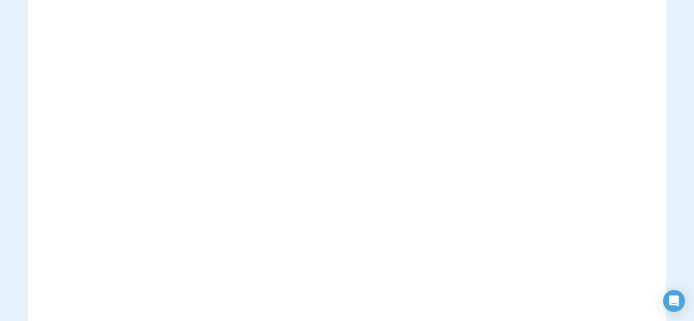
scroll to position [228, 0]
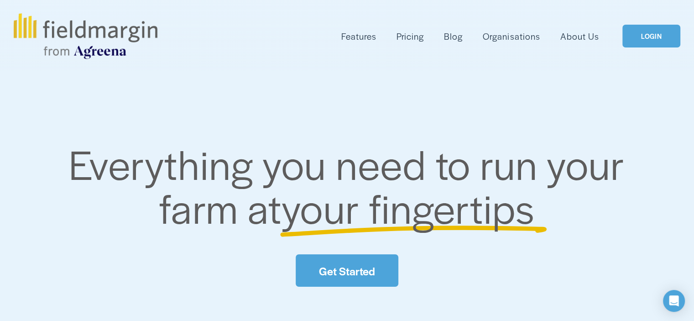
click at [654, 31] on link "LOGIN" at bounding box center [652, 36] width 58 height 23
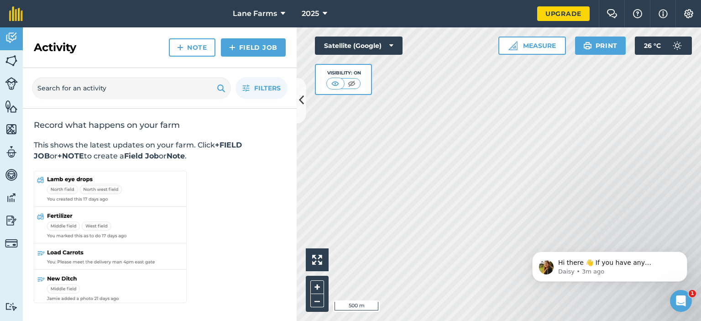
click at [245, 182] on div "Activity Fields Livestock Features Maps Team Vehicles Data Reporting Billing Tu…" at bounding box center [350, 174] width 701 height 294
click at [11, 56] on img at bounding box center [11, 61] width 13 height 14
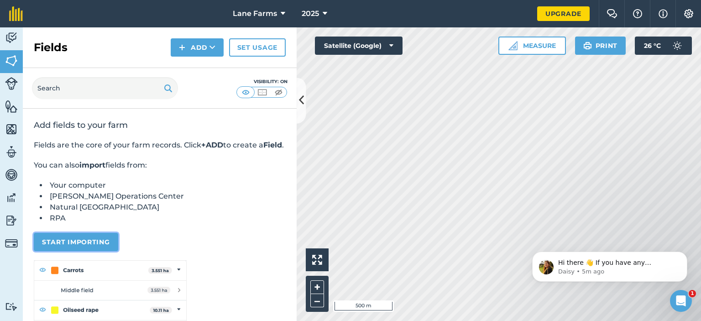
click at [80, 251] on button "Start importing" at bounding box center [76, 242] width 84 height 18
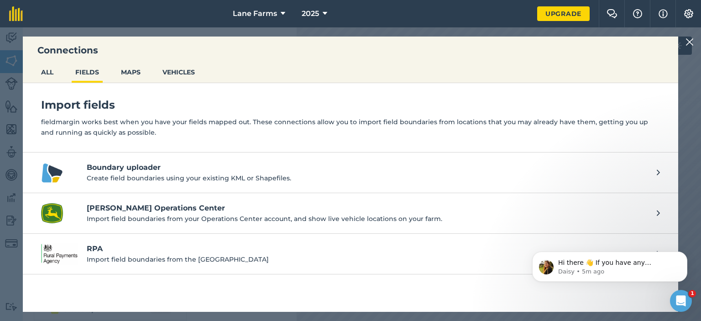
click at [122, 252] on h4 "RPA" at bounding box center [367, 248] width 561 height 11
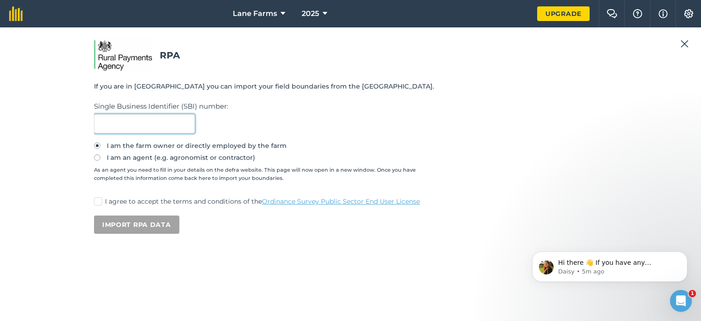
click at [143, 122] on input "text" at bounding box center [144, 123] width 101 height 19
type input "106386341"
click at [106, 205] on label "I agree to accept the terms and conditions of the Ordinance Survey Public Secto…" at bounding box center [350, 202] width 513 height 10
click at [100, 203] on input "I agree to accept the terms and conditions of the Ordinance Survey Public Secto…" at bounding box center [97, 200] width 6 height 6
checkbox input "true"
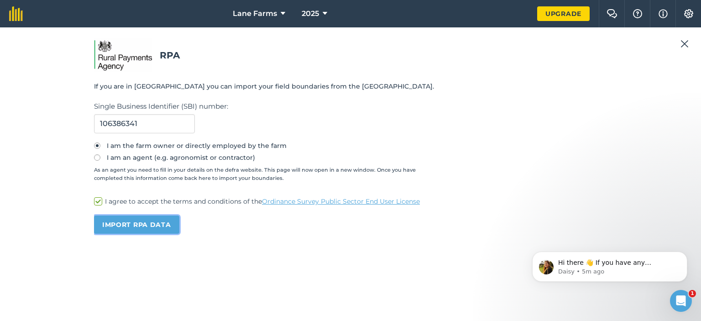
click at [148, 229] on button "Import RPA data" at bounding box center [136, 224] width 85 height 18
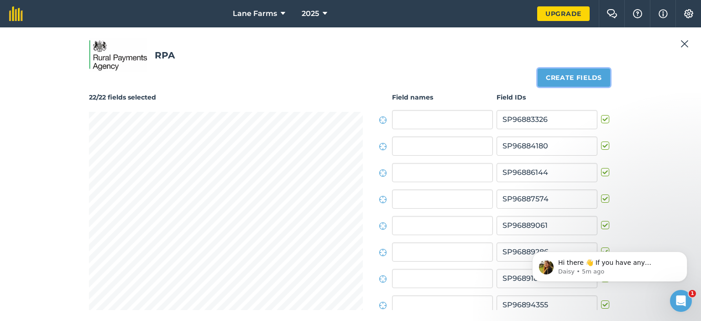
click at [591, 72] on button "Create fields" at bounding box center [574, 77] width 73 height 18
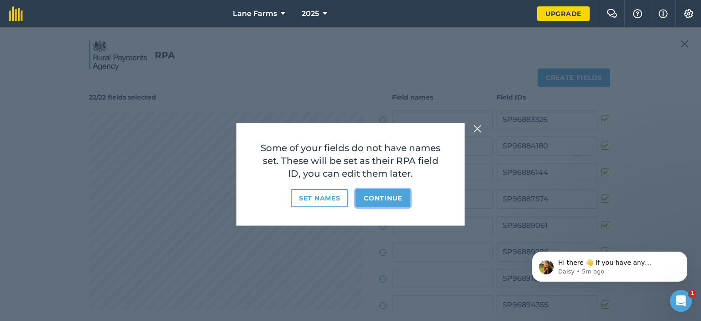
click at [390, 197] on button "Continue" at bounding box center [383, 198] width 55 height 18
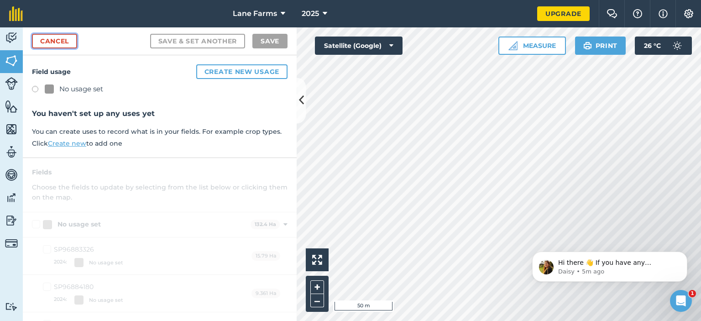
click at [66, 35] on link "Cancel" at bounding box center [54, 41] width 45 height 15
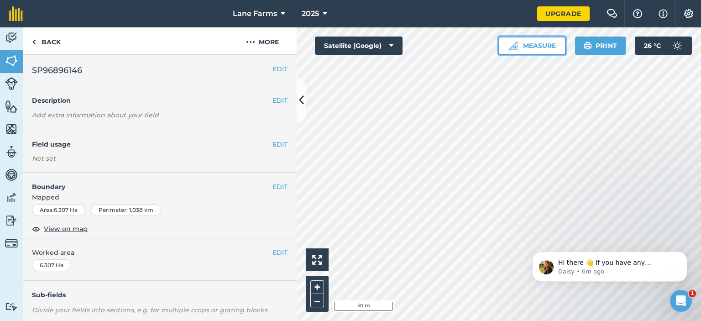
click at [515, 45] on img at bounding box center [513, 45] width 9 height 9
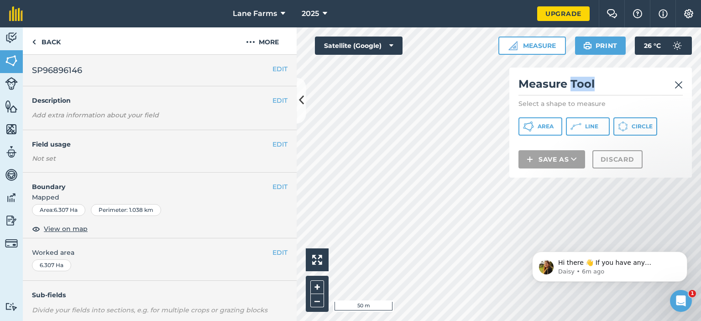
drag, startPoint x: 608, startPoint y: 78, endPoint x: 570, endPoint y: 80, distance: 37.9
click at [570, 80] on h2 "Measure Tool" at bounding box center [601, 86] width 164 height 19
click at [582, 118] on button "Line" at bounding box center [588, 126] width 44 height 18
click at [531, 121] on icon at bounding box center [528, 126] width 11 height 11
click at [679, 80] on img at bounding box center [679, 84] width 8 height 11
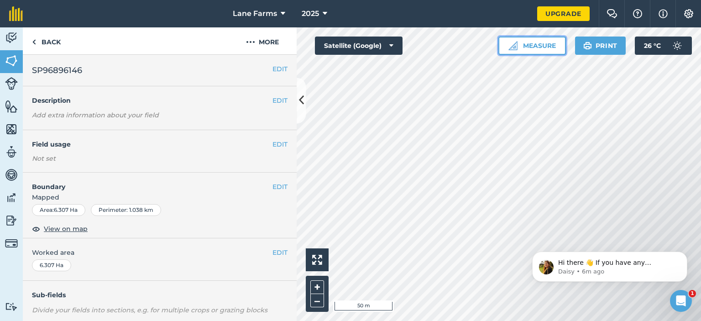
click at [534, 42] on button "Measure" at bounding box center [532, 46] width 68 height 18
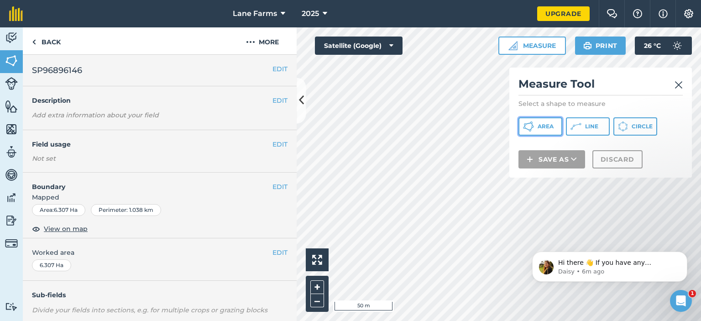
click at [542, 122] on button "Area" at bounding box center [541, 126] width 44 height 18
click at [681, 83] on img at bounding box center [679, 84] width 8 height 11
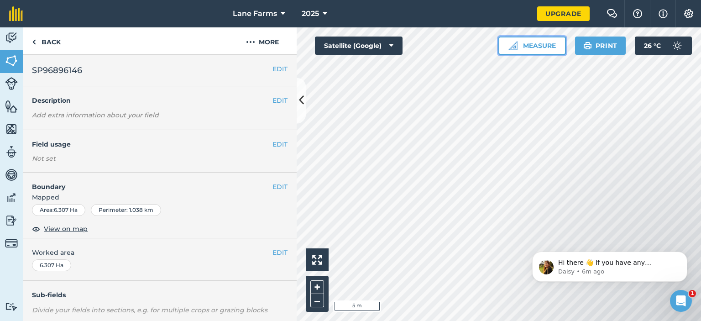
click at [551, 44] on button "Measure" at bounding box center [532, 46] width 68 height 18
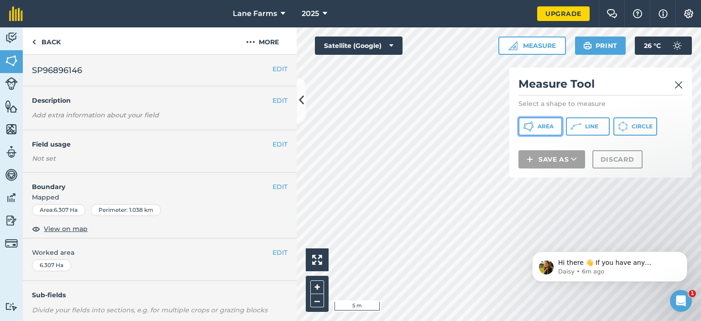
click at [536, 125] on button "Area" at bounding box center [541, 126] width 44 height 18
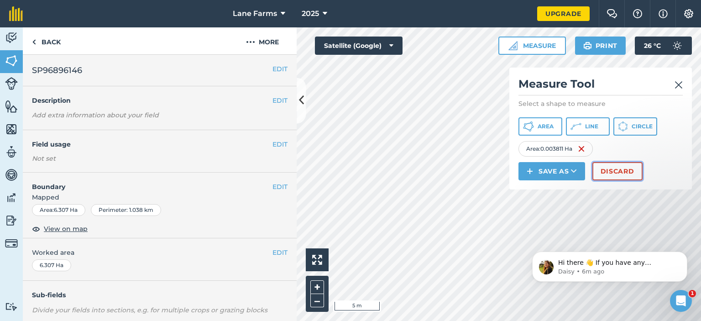
click at [616, 169] on button "Discard" at bounding box center [618, 171] width 50 height 18
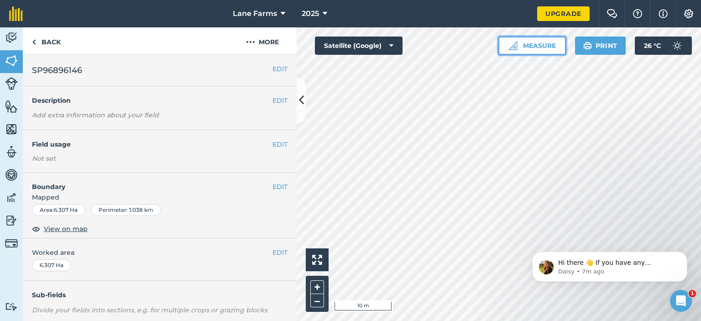
click at [544, 50] on button "Measure" at bounding box center [532, 46] width 68 height 18
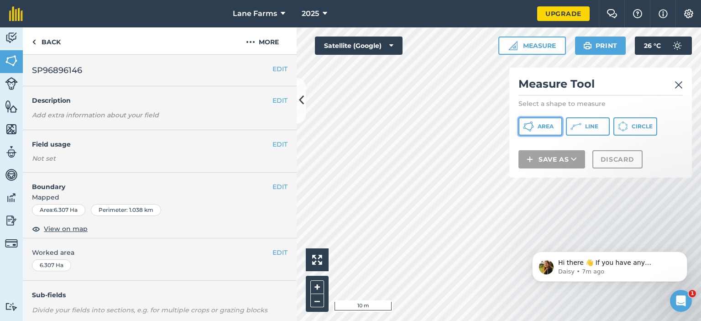
click at [550, 125] on span "Area" at bounding box center [546, 126] width 16 height 7
drag, startPoint x: 524, startPoint y: 237, endPoint x: 504, endPoint y: 223, distance: 24.2
click html "Hi there 👋 If you have any questions about our pricing or which plan is right f…"
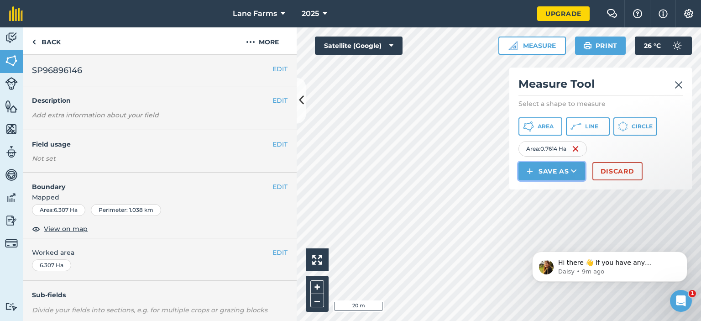
click at [544, 167] on button "Save as" at bounding box center [552, 171] width 67 height 18
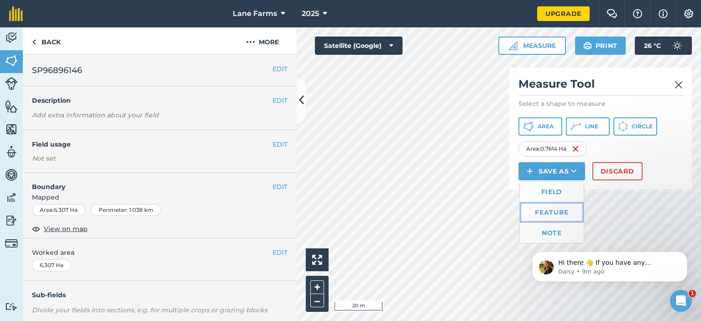
click at [546, 210] on link "Feature" at bounding box center [552, 212] width 64 height 20
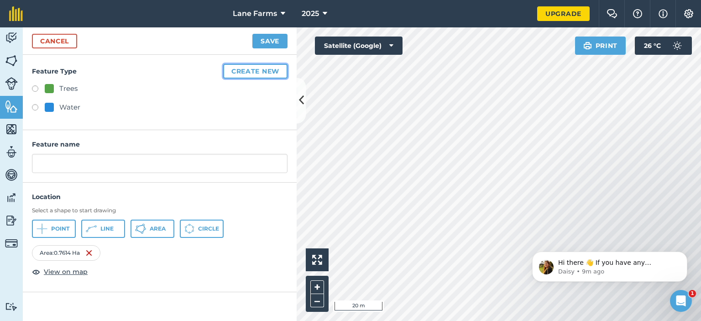
click at [231, 73] on button "Create new" at bounding box center [255, 71] width 64 height 15
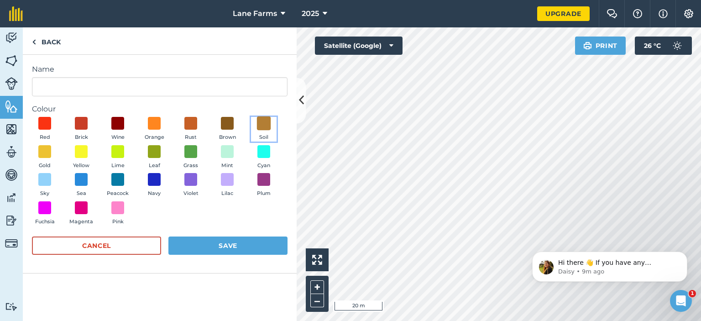
click at [261, 123] on span at bounding box center [264, 123] width 14 height 14
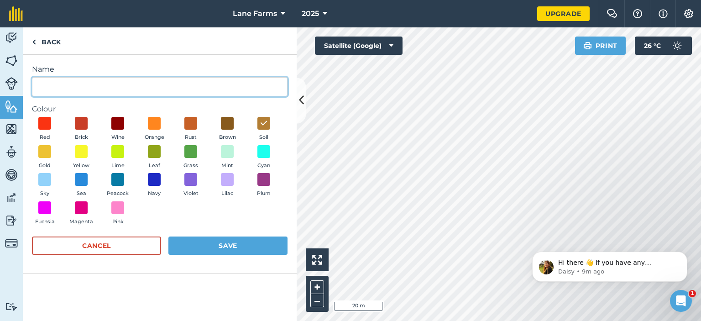
drag, startPoint x: 152, startPoint y: 84, endPoint x: 146, endPoint y: 90, distance: 8.7
click at [148, 86] on input "Name" at bounding box center [160, 86] width 256 height 19
type input "John Lane Site"
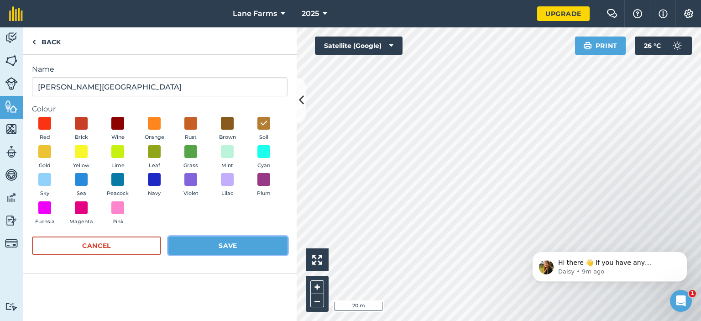
click at [259, 237] on button "Save" at bounding box center [227, 245] width 119 height 18
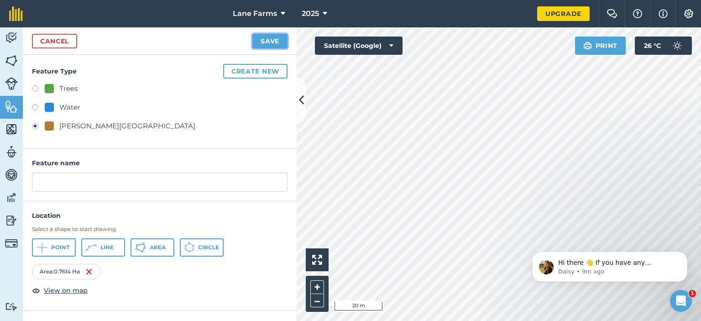
click at [267, 47] on button "Save" at bounding box center [269, 41] width 35 height 15
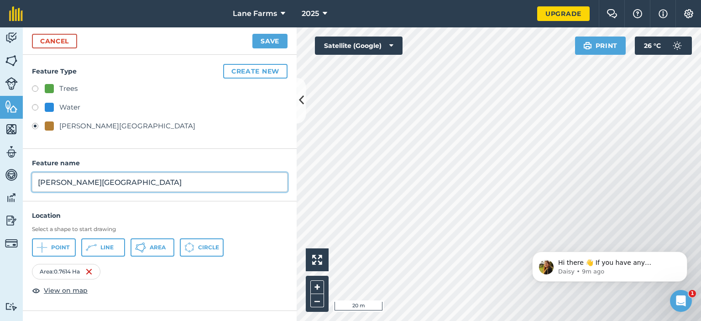
type input "John Lane Site"
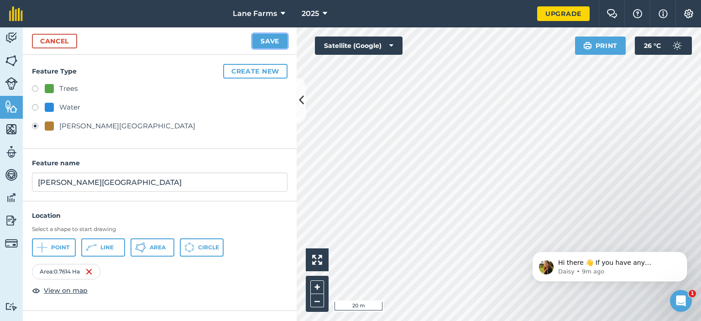
click at [263, 36] on button "Save" at bounding box center [269, 41] width 35 height 15
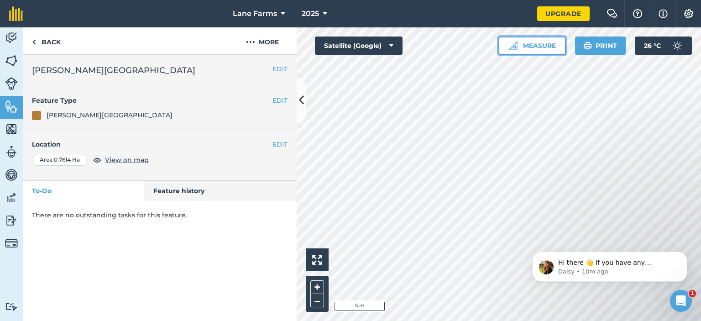
click at [541, 43] on button "Measure" at bounding box center [532, 46] width 68 height 18
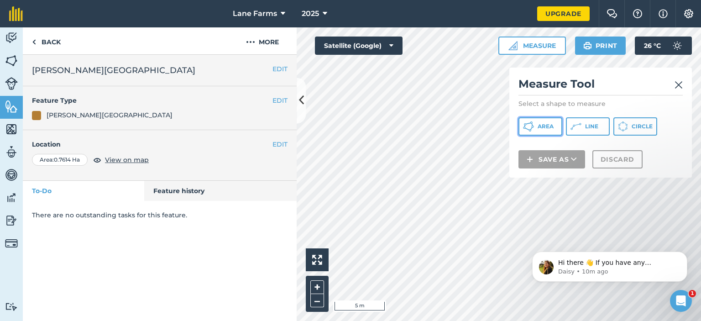
click at [538, 129] on span "Area" at bounding box center [546, 126] width 16 height 7
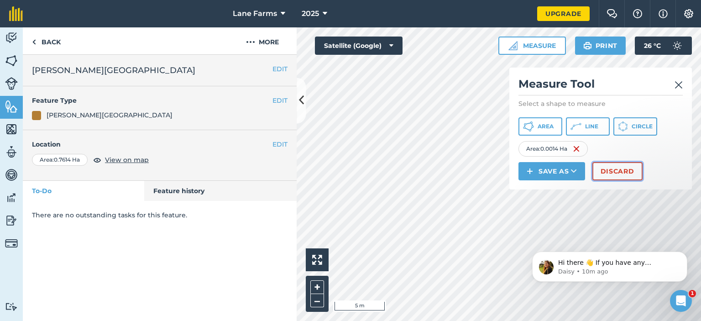
click at [619, 168] on button "Discard" at bounding box center [618, 171] width 50 height 18
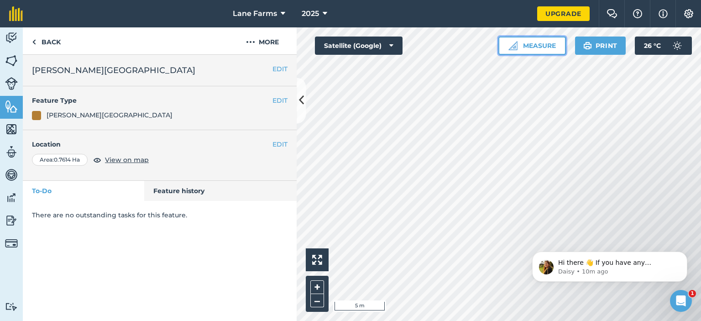
click at [546, 42] on button "Measure" at bounding box center [532, 46] width 68 height 18
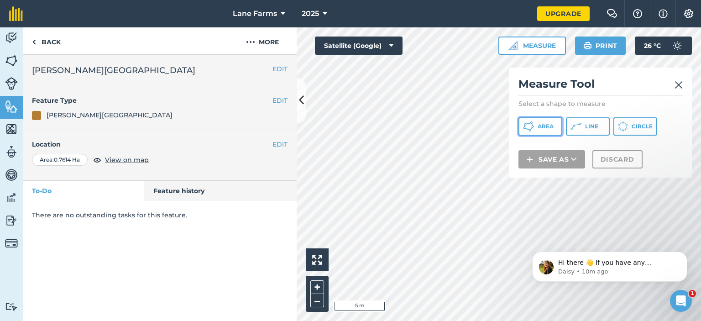
click at [540, 127] on span "Area" at bounding box center [546, 126] width 16 height 7
click at [328, 53] on div "Click to start drawing i 5 m + – Satellite (Google) Measure Measure Tool Select…" at bounding box center [499, 174] width 404 height 294
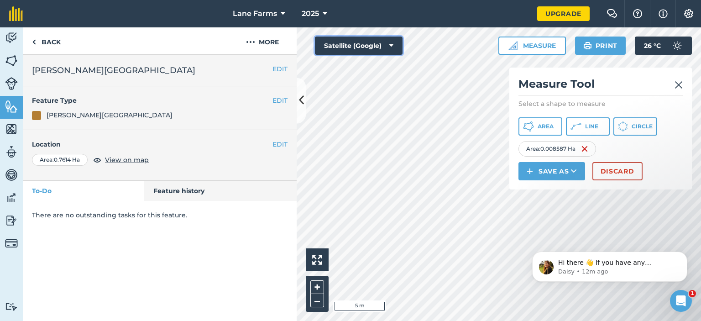
click at [387, 40] on button "Satellite (Google)" at bounding box center [359, 46] width 88 height 18
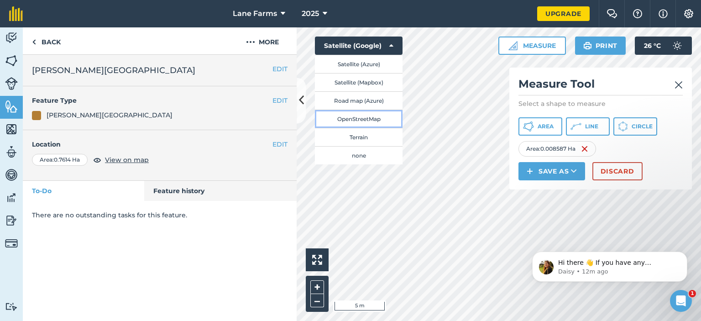
click at [373, 115] on button "OpenStreetMap" at bounding box center [359, 119] width 88 height 18
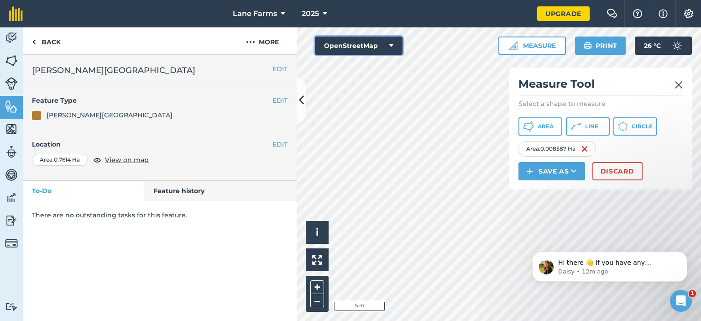
click at [376, 38] on button "OpenStreetMap" at bounding box center [359, 46] width 88 height 18
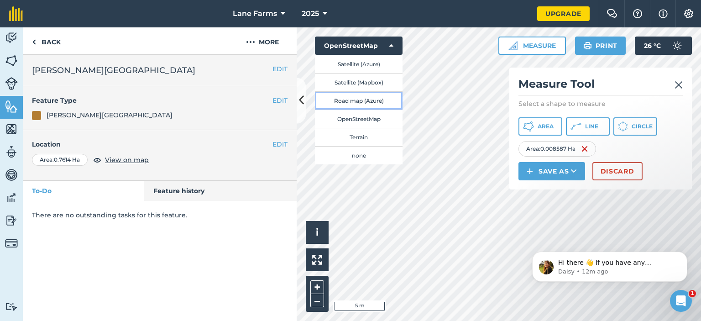
click at [369, 101] on button "Road map (Azure)" at bounding box center [359, 100] width 88 height 18
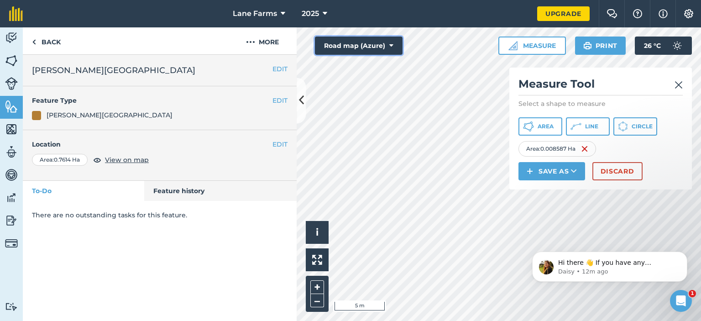
click at [372, 42] on button "Road map (Azure)" at bounding box center [359, 46] width 88 height 18
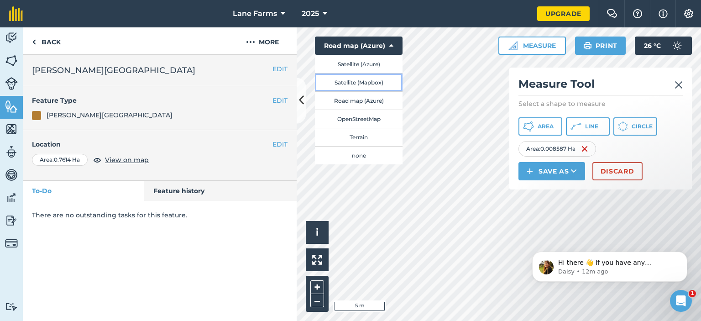
click at [376, 80] on button "Satellite (Mapbox)" at bounding box center [359, 82] width 88 height 18
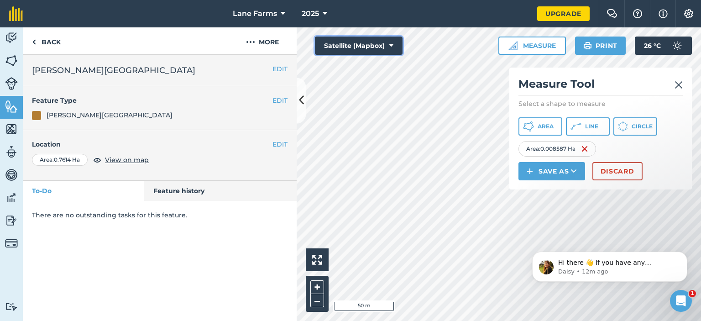
click at [372, 40] on button "Satellite (Mapbox)" at bounding box center [359, 46] width 88 height 18
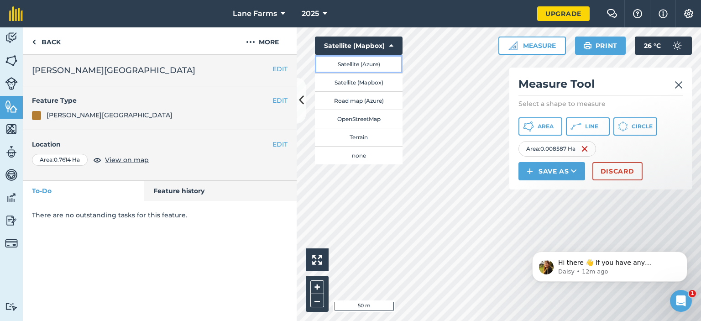
click at [365, 63] on button "Satellite (Azure)" at bounding box center [359, 64] width 88 height 18
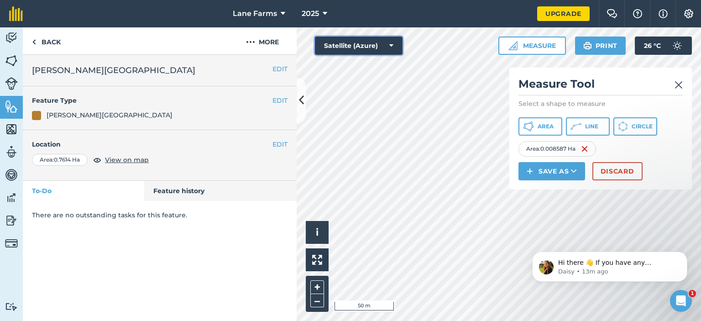
click at [351, 44] on button "Satellite (Azure)" at bounding box center [359, 46] width 88 height 18
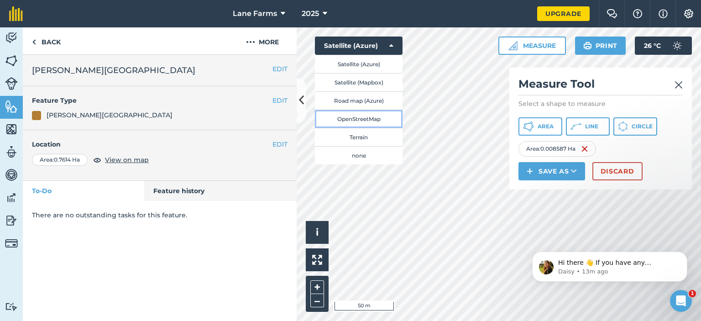
click at [369, 113] on button "OpenStreetMap" at bounding box center [359, 119] width 88 height 18
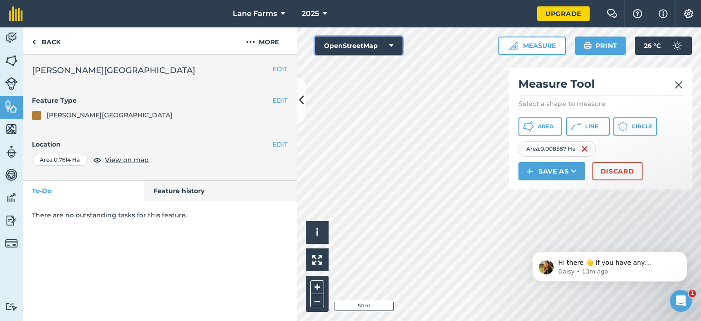
click at [369, 47] on button "OpenStreetMap" at bounding box center [359, 46] width 88 height 18
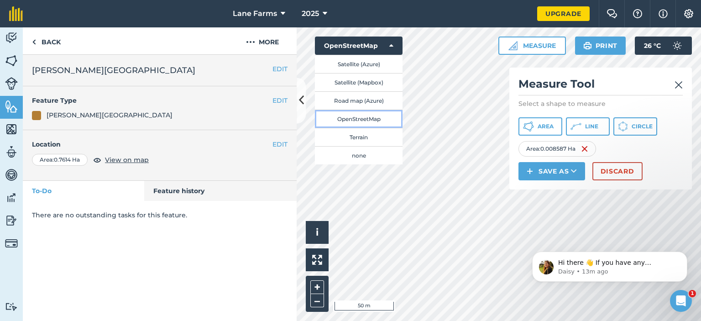
click at [372, 115] on button "OpenStreetMap" at bounding box center [359, 119] width 88 height 18
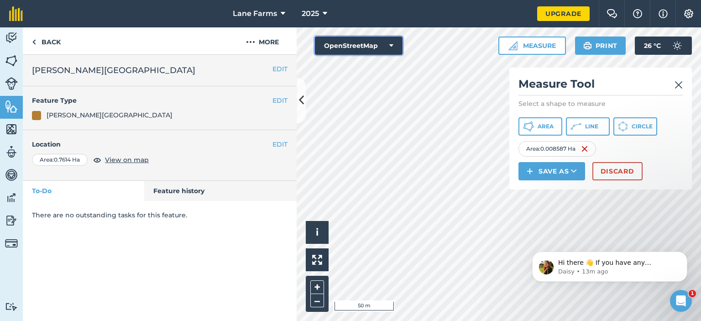
click at [375, 50] on button "OpenStreetMap" at bounding box center [359, 46] width 88 height 18
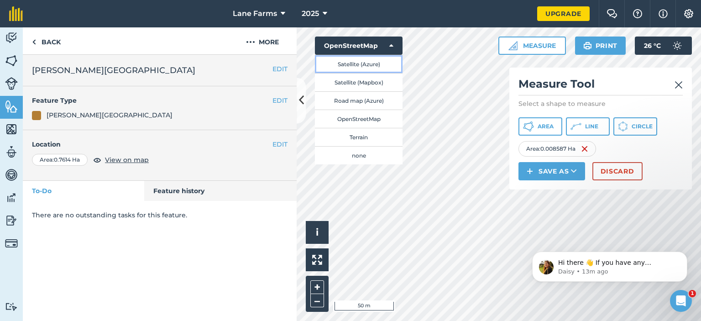
click at [366, 65] on button "Satellite (Azure)" at bounding box center [359, 64] width 88 height 18
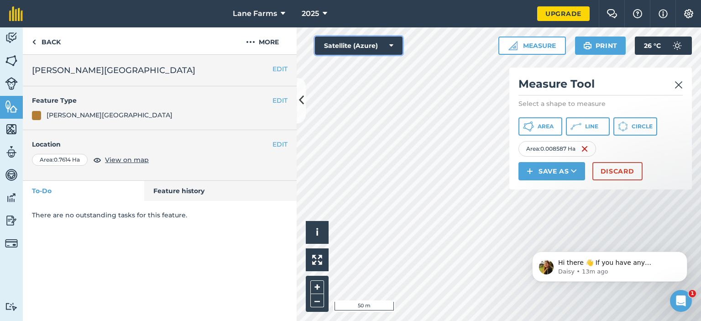
click at [373, 41] on button "Satellite (Azure)" at bounding box center [359, 46] width 88 height 18
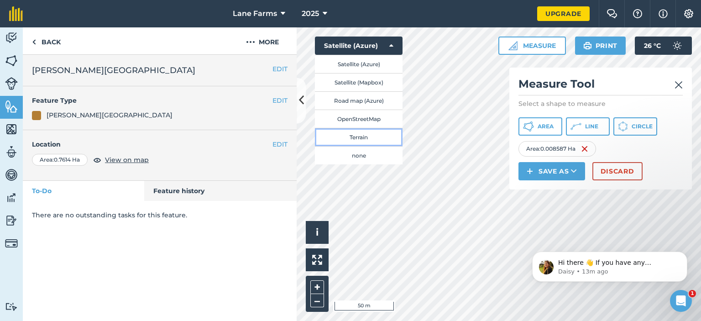
click at [380, 136] on button "Terrain" at bounding box center [359, 137] width 88 height 18
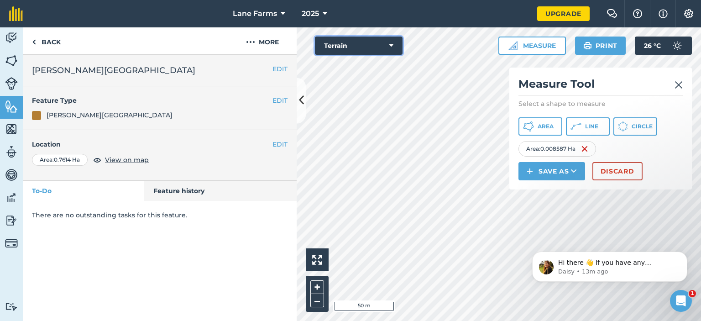
click at [372, 46] on button "Terrain" at bounding box center [359, 46] width 88 height 18
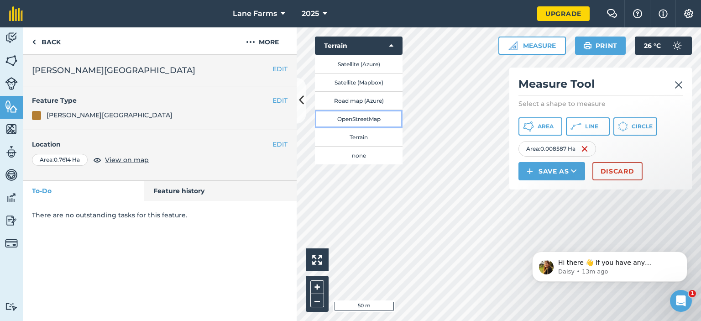
click at [367, 116] on button "OpenStreetMap" at bounding box center [359, 119] width 88 height 18
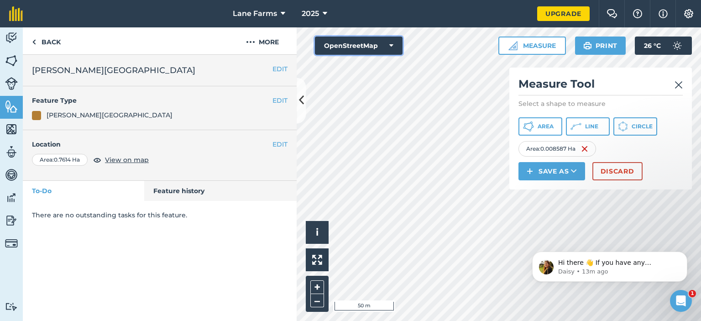
click at [365, 47] on button "OpenStreetMap" at bounding box center [359, 46] width 88 height 18
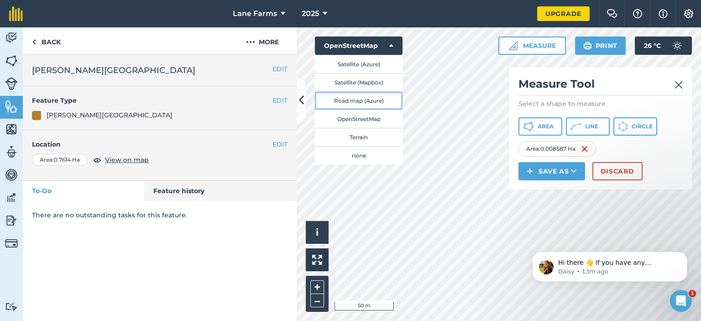
click at [370, 99] on button "Road map (Azure)" at bounding box center [359, 100] width 88 height 18
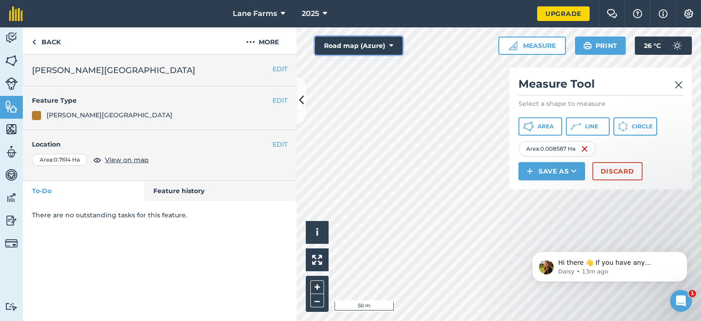
click at [369, 44] on button "Road map (Azure)" at bounding box center [359, 46] width 88 height 18
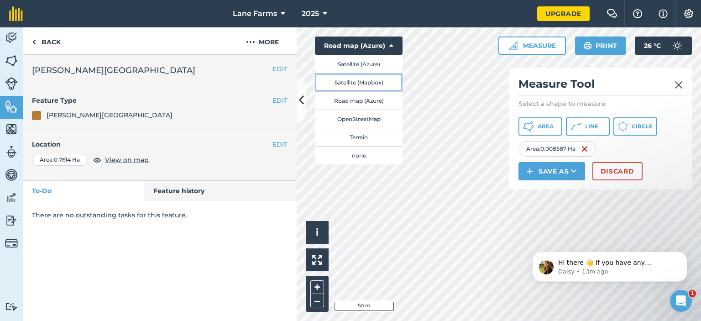
click at [363, 79] on button "Satellite (Mapbox)" at bounding box center [359, 82] width 88 height 18
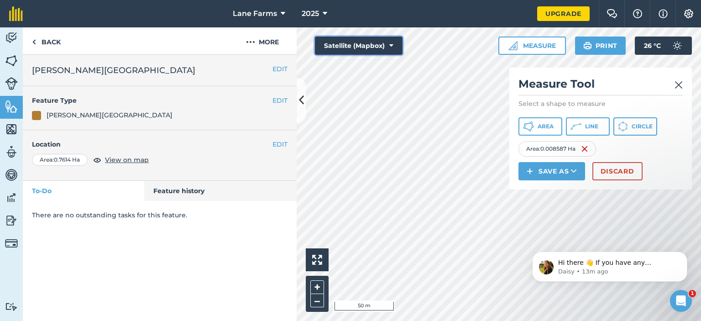
click at [367, 42] on button "Satellite (Mapbox)" at bounding box center [359, 46] width 88 height 18
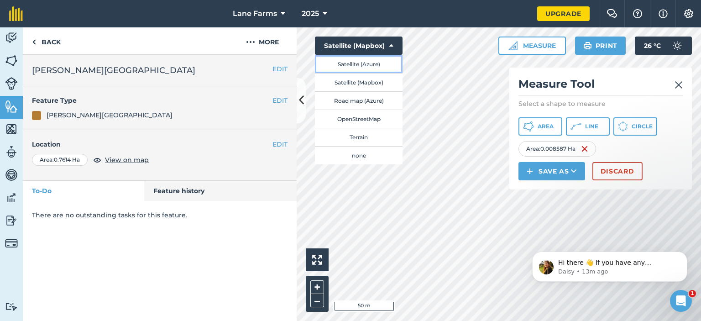
click at [362, 67] on button "Satellite (Azure)" at bounding box center [359, 64] width 88 height 18
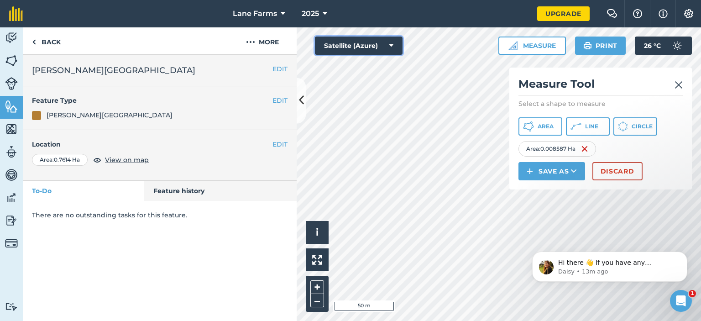
click at [365, 42] on button "Satellite (Azure)" at bounding box center [359, 46] width 88 height 18
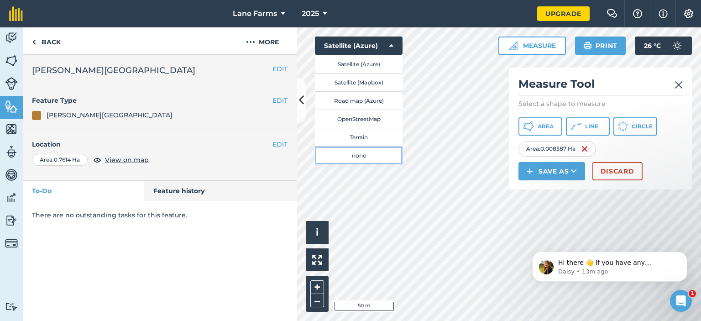
click at [359, 151] on button "none" at bounding box center [359, 155] width 88 height 18
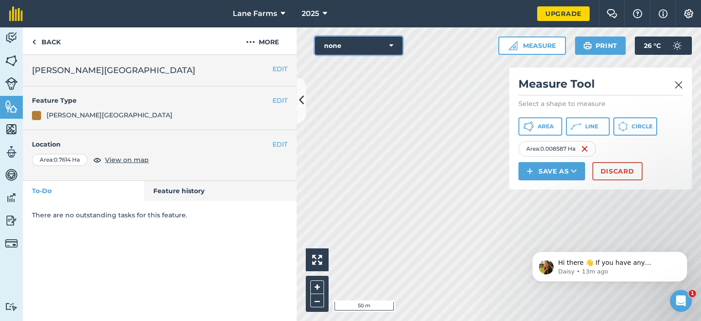
click at [363, 40] on button "none" at bounding box center [359, 46] width 88 height 18
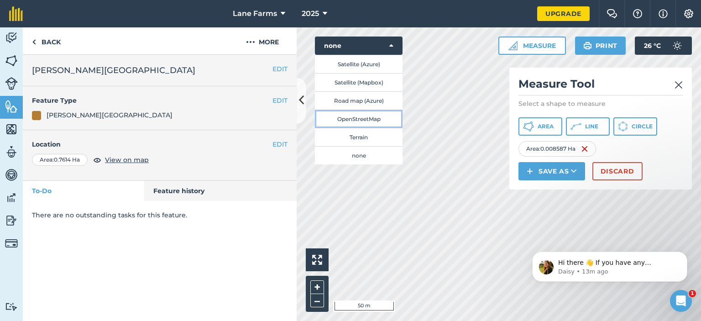
click at [372, 115] on button "OpenStreetMap" at bounding box center [359, 119] width 88 height 18
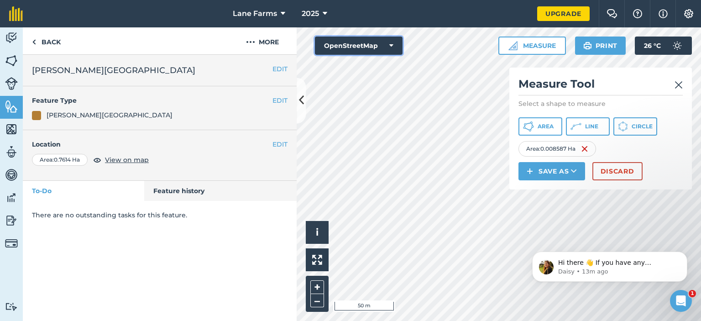
click at [358, 43] on button "OpenStreetMap" at bounding box center [359, 46] width 88 height 18
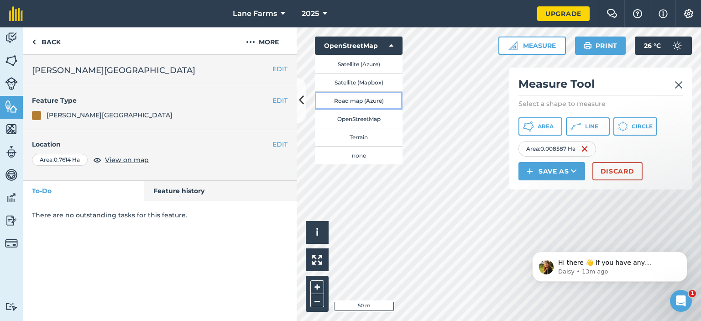
click at [365, 100] on button "Road map (Azure)" at bounding box center [359, 100] width 88 height 18
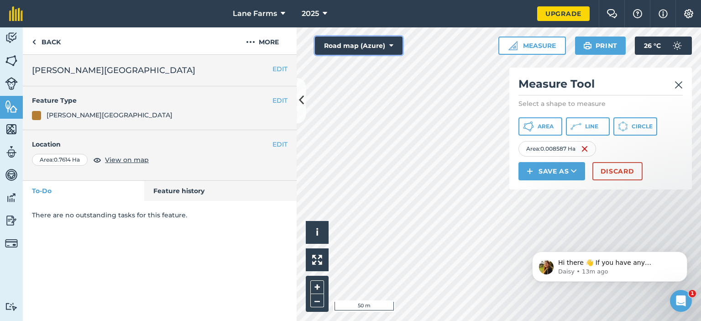
click at [379, 47] on button "Road map (Azure)" at bounding box center [359, 46] width 88 height 18
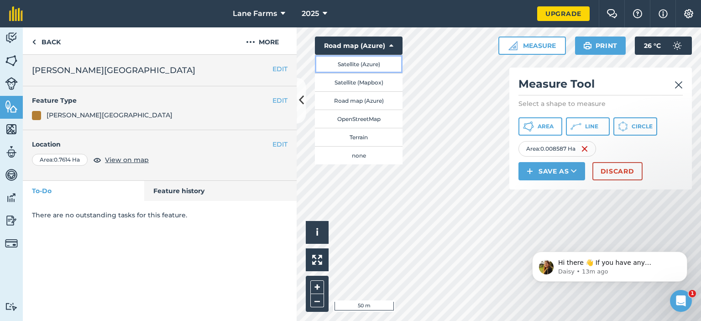
click at [365, 63] on button "Satellite (Azure)" at bounding box center [359, 64] width 88 height 18
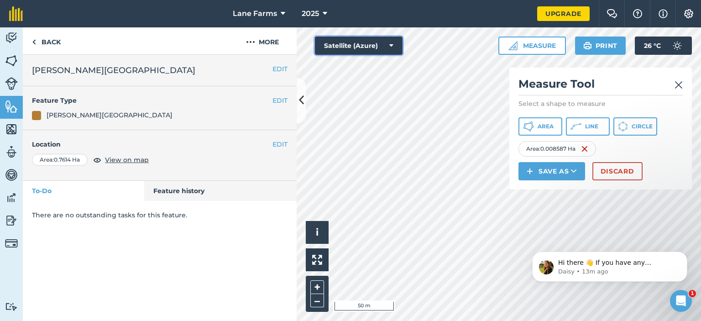
click at [369, 45] on button "Satellite (Azure)" at bounding box center [359, 46] width 88 height 18
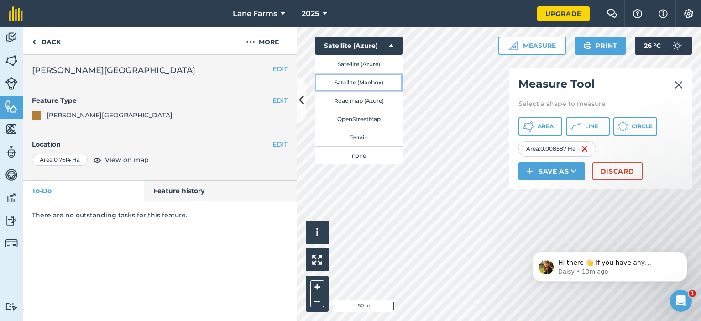
click at [373, 82] on button "Satellite (Mapbox)" at bounding box center [359, 82] width 88 height 18
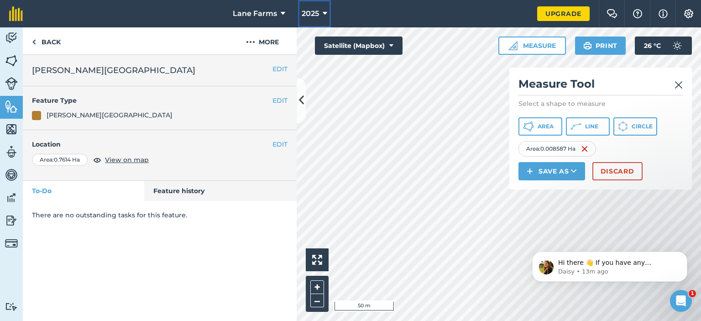
click at [320, 12] on button "2025" at bounding box center [314, 13] width 33 height 27
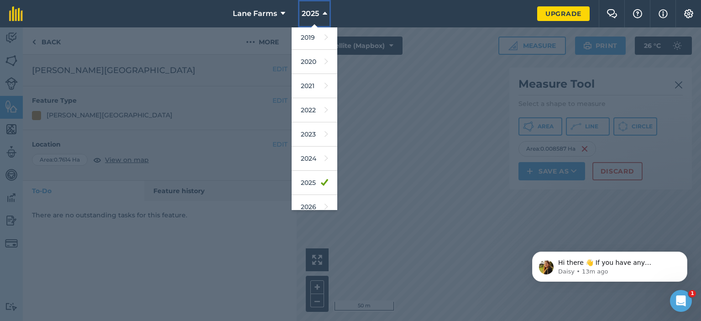
scroll to position [82, 0]
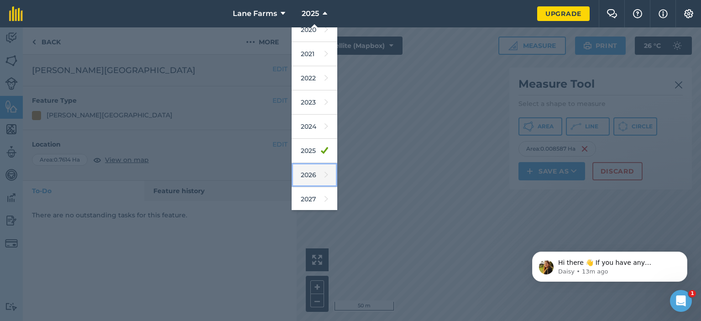
click at [325, 169] on link "2026" at bounding box center [315, 175] width 46 height 24
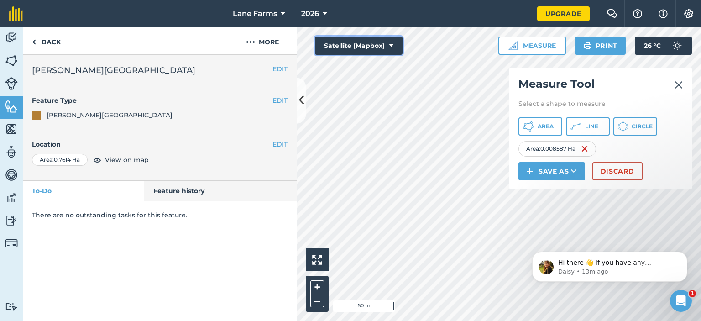
click at [378, 37] on button "Satellite (Mapbox)" at bounding box center [359, 46] width 88 height 18
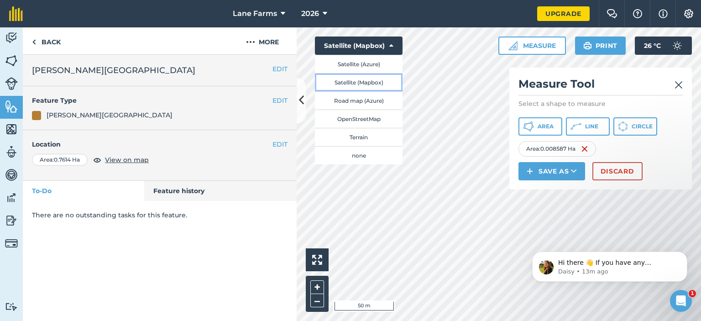
click at [358, 83] on button "Satellite (Mapbox)" at bounding box center [359, 82] width 88 height 18
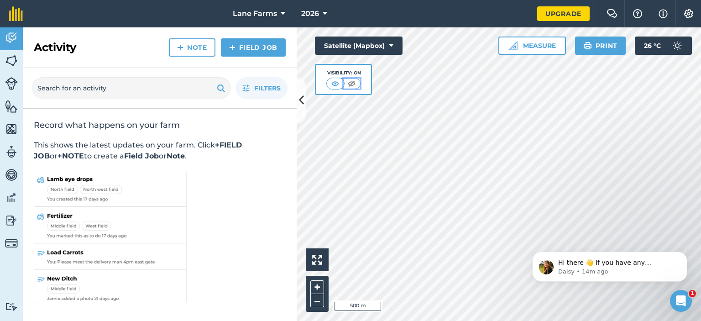
click at [348, 82] on img at bounding box center [351, 83] width 11 height 9
click at [371, 46] on button "Satellite (Mapbox)" at bounding box center [359, 46] width 88 height 18
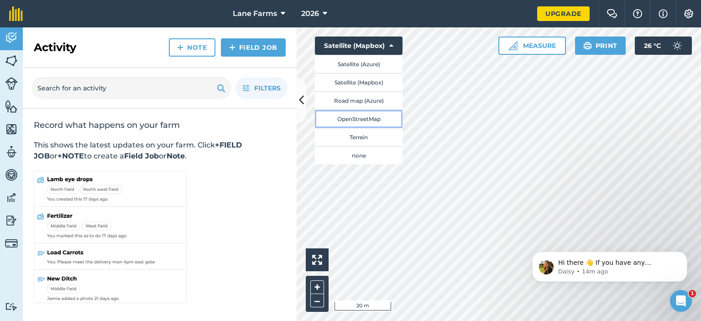
click at [369, 121] on button "OpenStreetMap" at bounding box center [359, 119] width 88 height 18
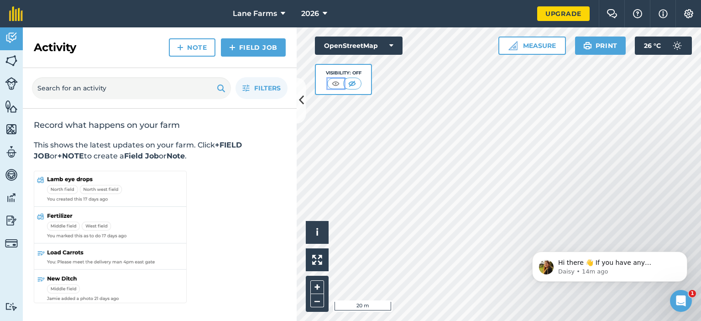
click at [338, 84] on img at bounding box center [335, 83] width 11 height 9
click at [359, 47] on button "OpenStreetMap" at bounding box center [359, 46] width 88 height 18
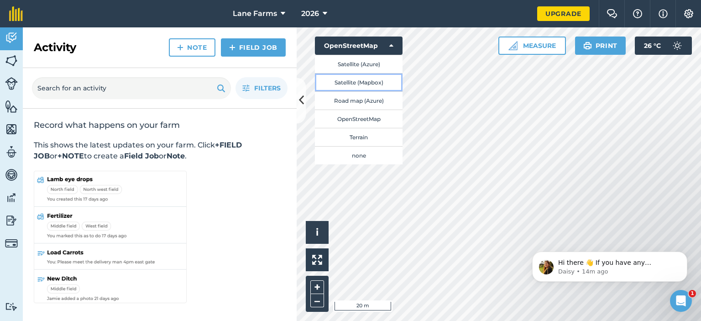
click at [359, 81] on button "Satellite (Mapbox)" at bounding box center [359, 82] width 88 height 18
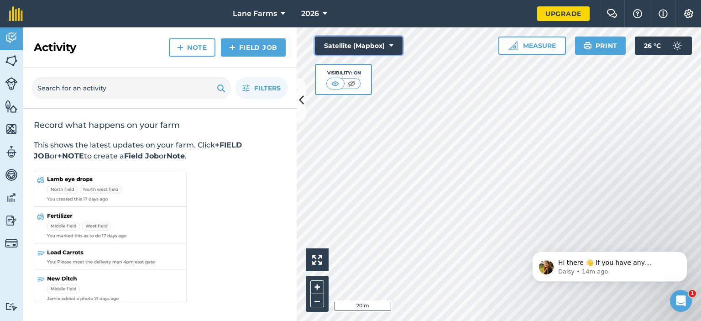
click at [362, 41] on button "Satellite (Mapbox)" at bounding box center [359, 46] width 88 height 18
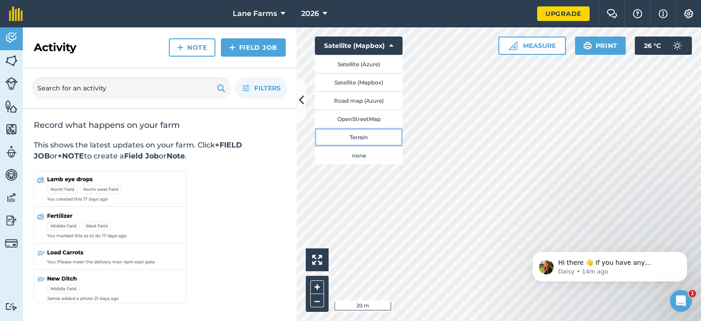
click at [358, 141] on button "Terrain" at bounding box center [359, 137] width 88 height 18
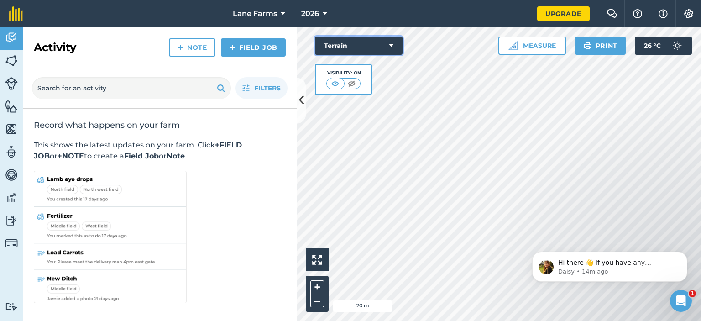
click at [355, 47] on button "Terrain" at bounding box center [359, 46] width 88 height 18
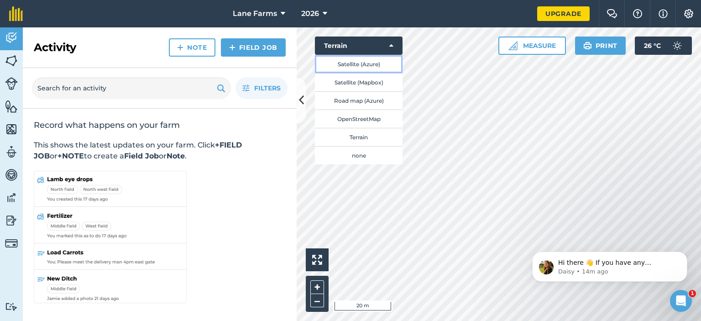
click at [360, 58] on button "Satellite (Azure)" at bounding box center [359, 64] width 88 height 18
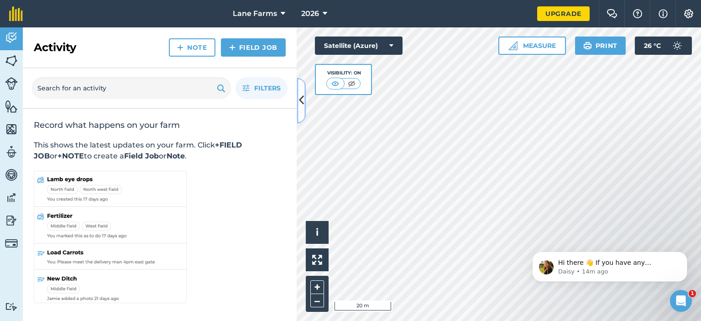
click at [297, 96] on button at bounding box center [301, 101] width 9 height 46
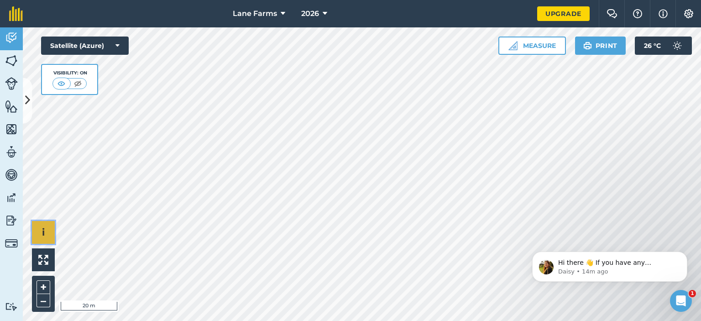
click at [42, 221] on button "i" at bounding box center [43, 232] width 23 height 23
click at [104, 232] on li "© 2025 TomTom, Microsoft" at bounding box center [90, 232] width 71 height 23
click at [322, 12] on button "2026" at bounding box center [314, 13] width 33 height 27
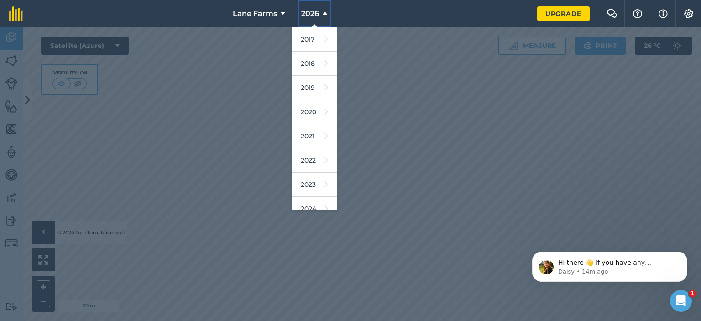
click at [325, 18] on icon at bounding box center [325, 13] width 5 height 11
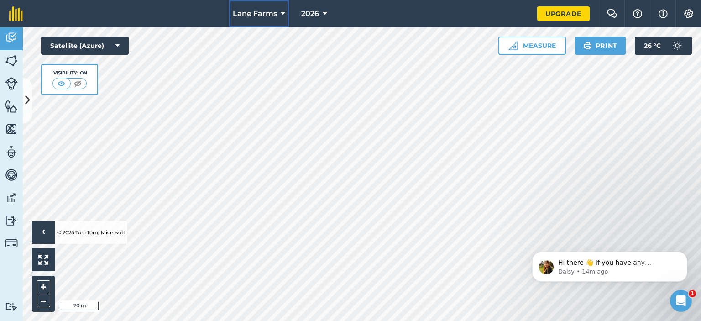
click at [264, 10] on span "Lane Farms" at bounding box center [255, 13] width 44 height 11
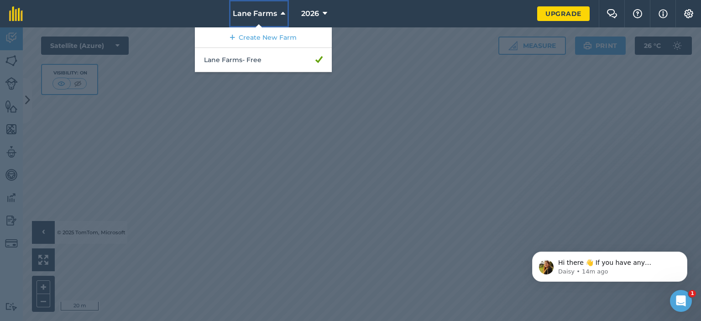
click at [272, 13] on span "Lane Farms" at bounding box center [255, 13] width 44 height 11
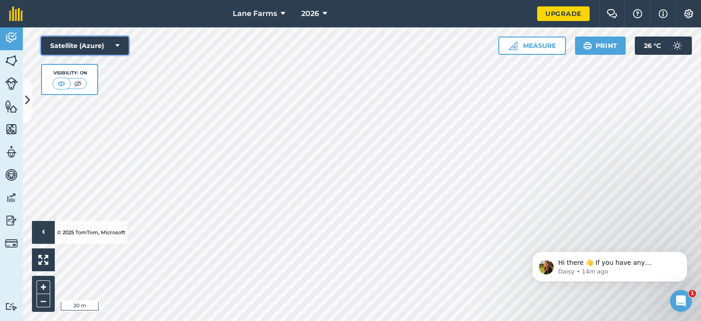
click at [105, 45] on button "Satellite (Azure)" at bounding box center [85, 46] width 88 height 18
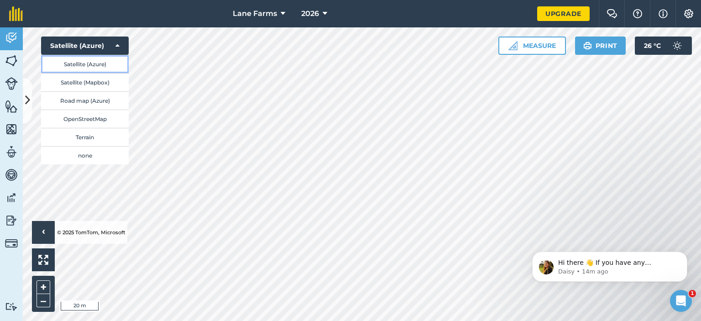
click at [98, 64] on button "Satellite (Azure)" at bounding box center [85, 64] width 88 height 18
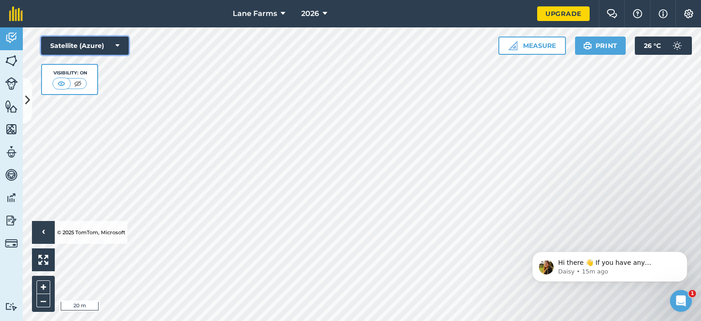
click at [99, 43] on button "Satellite (Azure)" at bounding box center [85, 46] width 88 height 18
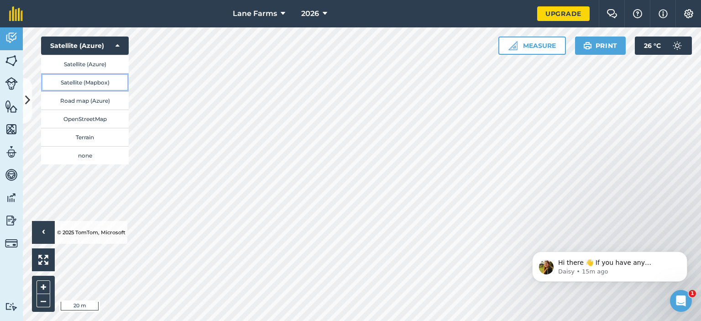
click at [94, 80] on button "Satellite (Mapbox)" at bounding box center [85, 82] width 88 height 18
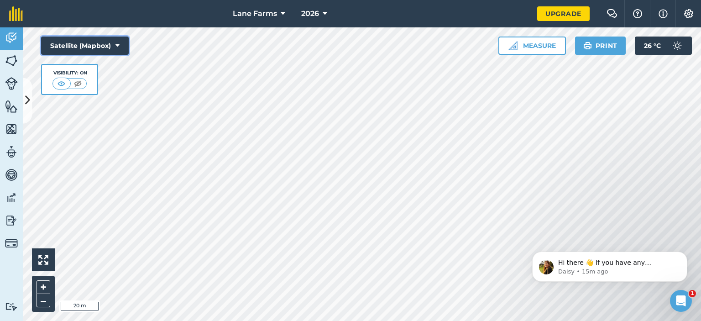
click at [104, 43] on button "Satellite (Mapbox)" at bounding box center [85, 46] width 88 height 18
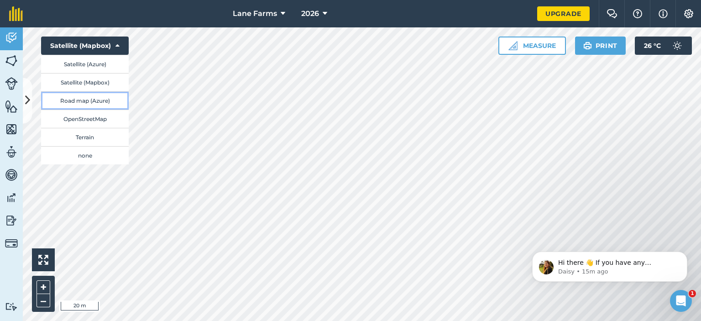
click at [102, 98] on button "Road map (Azure)" at bounding box center [85, 100] width 88 height 18
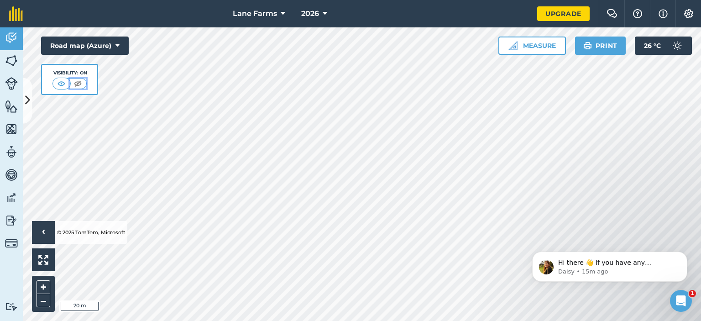
click at [81, 85] on img at bounding box center [77, 83] width 11 height 9
click at [90, 45] on button "Road map (Azure)" at bounding box center [85, 46] width 88 height 18
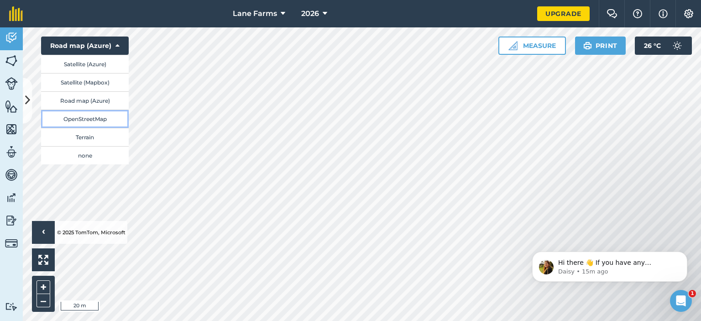
click at [103, 115] on button "OpenStreetMap" at bounding box center [85, 119] width 88 height 18
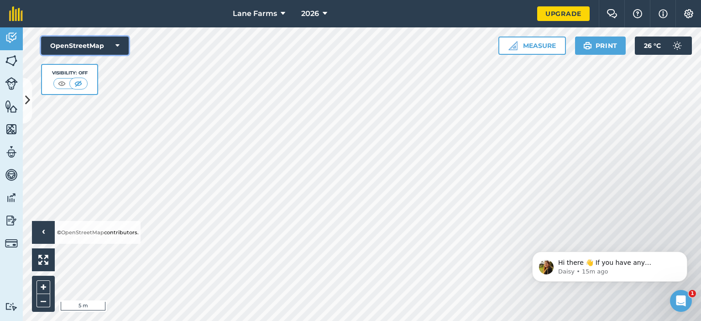
click at [91, 52] on button "OpenStreetMap" at bounding box center [85, 46] width 88 height 18
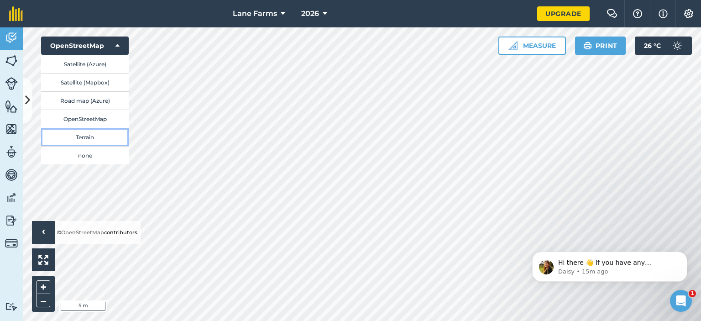
click at [118, 137] on button "Terrain" at bounding box center [85, 137] width 88 height 18
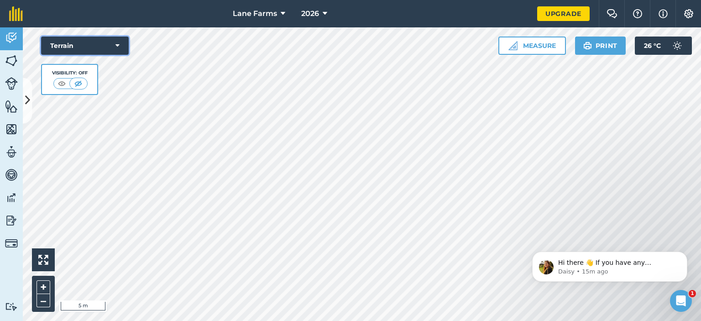
click at [97, 42] on button "Terrain" at bounding box center [85, 46] width 88 height 18
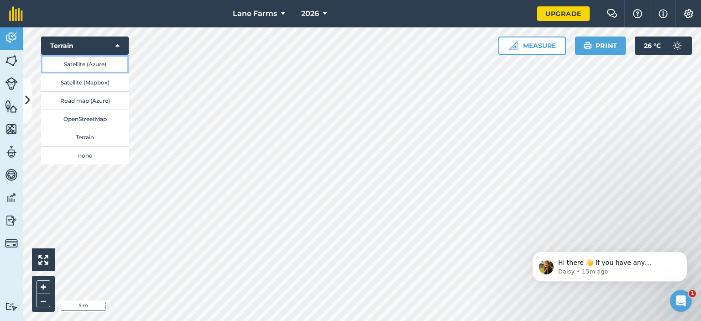
click at [97, 67] on button "Satellite (Azure)" at bounding box center [85, 64] width 88 height 18
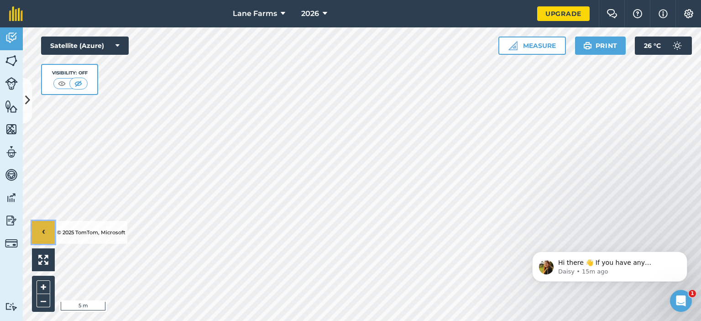
click at [44, 227] on span "›" at bounding box center [43, 232] width 3 height 11
click at [47, 227] on button "i" at bounding box center [43, 232] width 23 height 23
click at [75, 228] on li "© 2025 TomTom, Microsoft" at bounding box center [90, 232] width 71 height 23
click at [367, 16] on div "Lane Farms 2026 Upgrade Farm Chat Help Info Settings Map printing is not availa…" at bounding box center [350, 160] width 701 height 321
click at [108, 47] on button "Satellite (Azure)" at bounding box center [85, 46] width 88 height 18
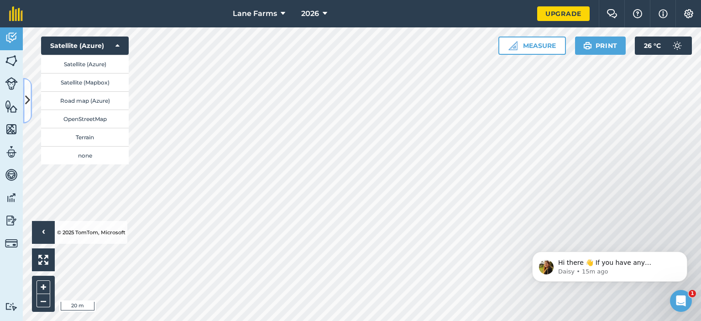
click at [31, 91] on button at bounding box center [27, 101] width 9 height 46
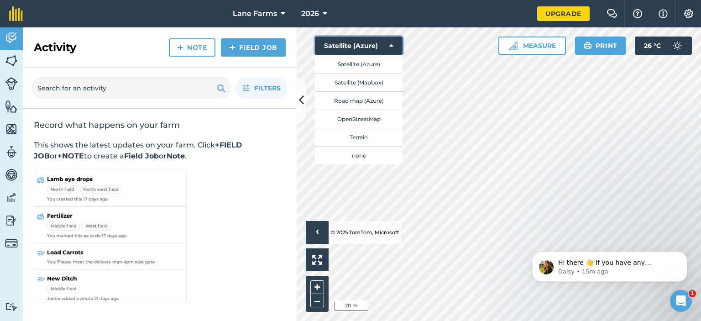
click at [351, 42] on button "Satellite (Azure)" at bounding box center [359, 46] width 88 height 18
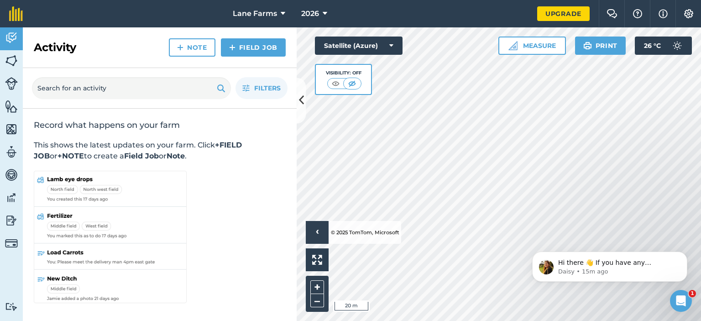
click at [358, 231] on li "© 2025 TomTom, Microsoft" at bounding box center [364, 232] width 71 height 23
click at [361, 43] on button "Satellite (Azure)" at bounding box center [359, 46] width 88 height 18
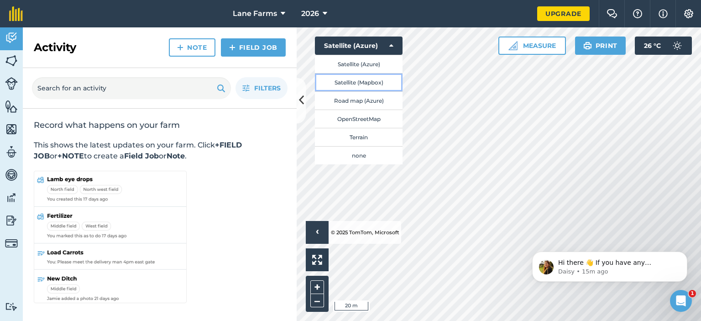
click at [367, 78] on button "Satellite (Mapbox)" at bounding box center [359, 82] width 88 height 18
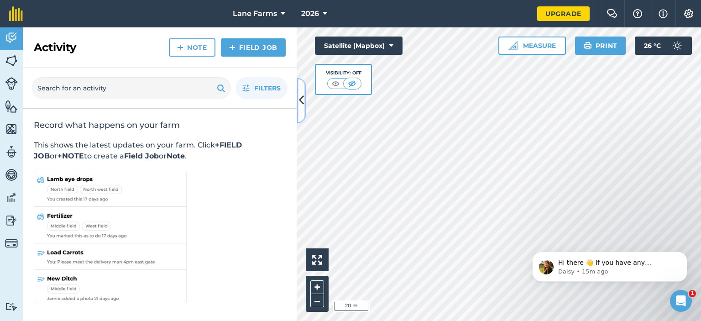
click at [297, 106] on button at bounding box center [301, 101] width 9 height 46
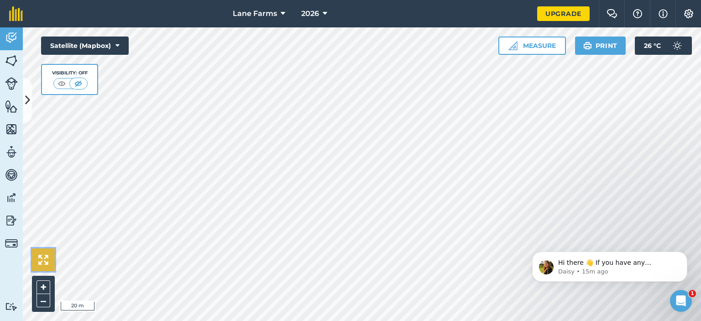
click at [49, 252] on button at bounding box center [43, 259] width 23 height 23
click at [102, 43] on button "Satellite (Mapbox)" at bounding box center [85, 46] width 88 height 18
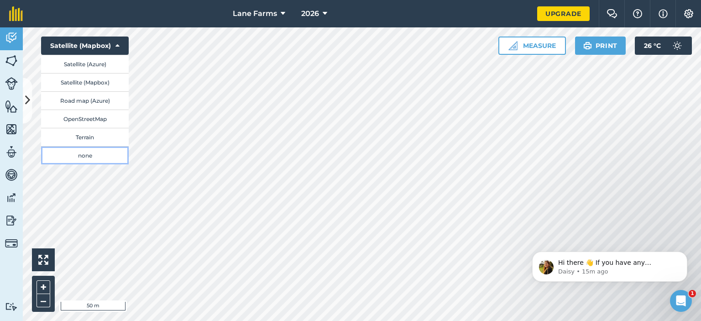
click at [106, 157] on button "none" at bounding box center [85, 155] width 88 height 18
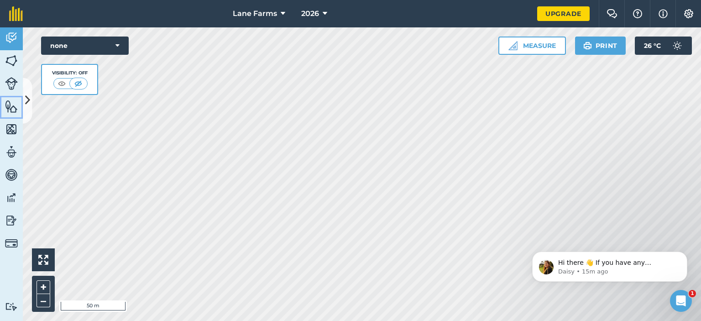
click at [11, 105] on img at bounding box center [11, 107] width 13 height 14
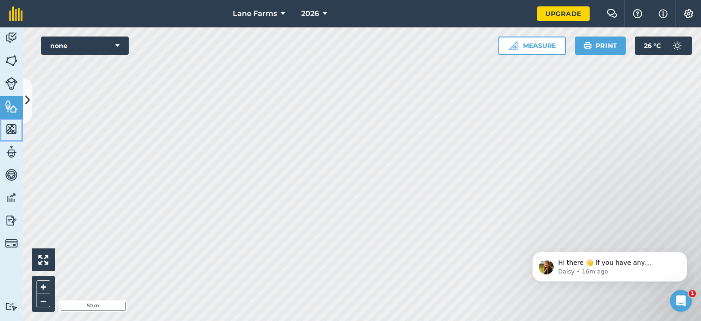
click at [13, 131] on img at bounding box center [11, 129] width 13 height 14
click at [16, 174] on img at bounding box center [11, 175] width 13 height 14
click at [27, 96] on icon at bounding box center [27, 101] width 5 height 16
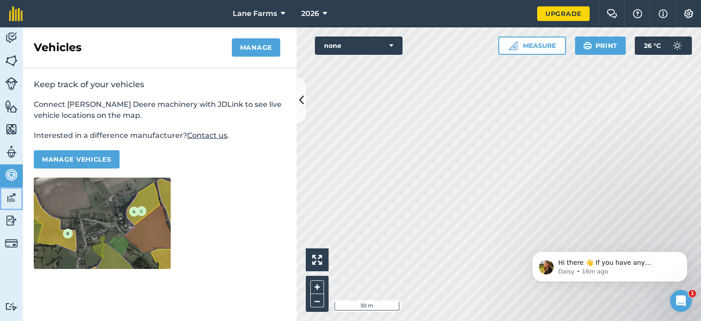
click at [10, 199] on img at bounding box center [11, 198] width 13 height 14
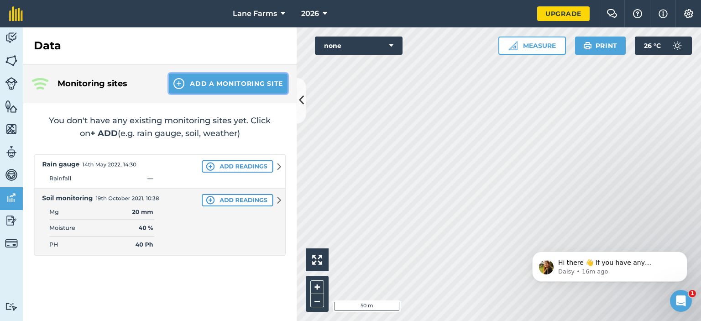
click at [266, 80] on button "Add a Monitoring Site" at bounding box center [228, 83] width 119 height 20
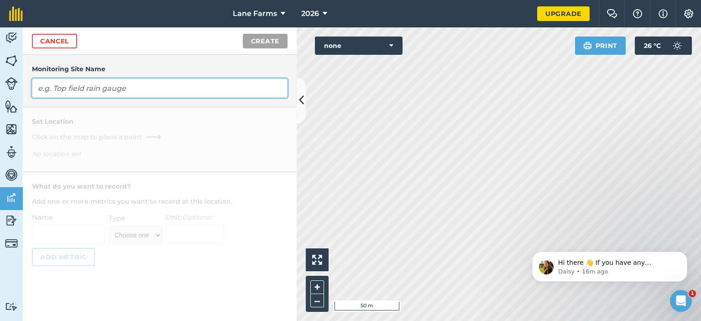
click at [249, 91] on input "text" at bounding box center [160, 88] width 256 height 19
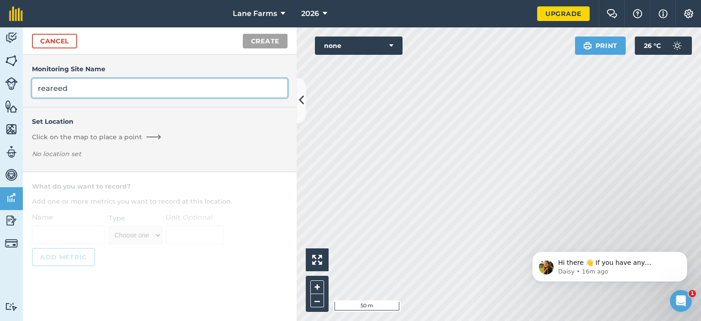
type input "reareed"
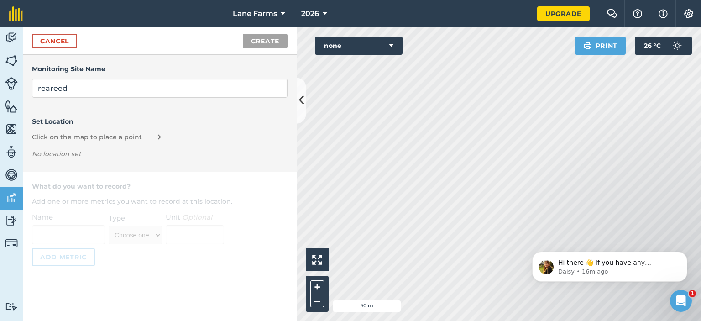
click at [159, 114] on div "Set Location Click on the map to place a point No location set" at bounding box center [160, 139] width 274 height 65
click at [128, 142] on div "Set Location Click on the map to place a point No location set" at bounding box center [160, 139] width 256 height 46
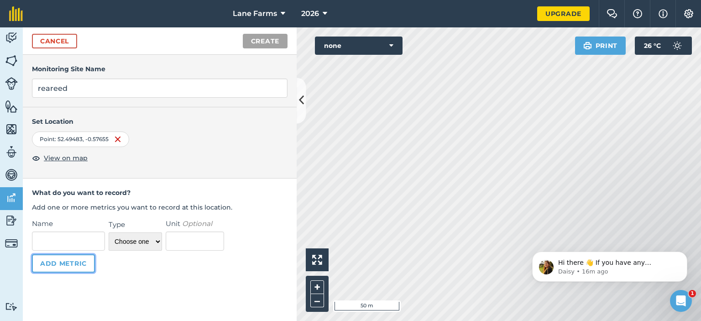
click at [63, 268] on button "Add Metric" at bounding box center [63, 263] width 63 height 18
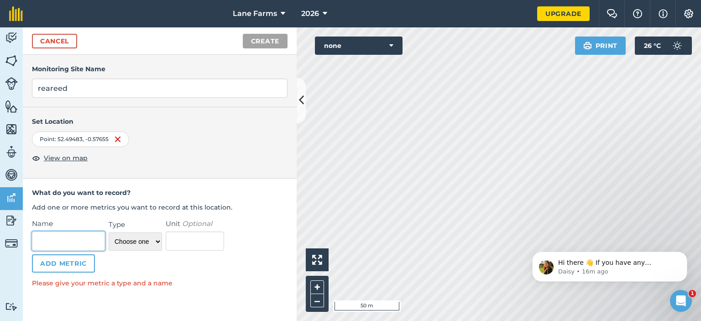
click at [79, 245] on input "Name" at bounding box center [68, 240] width 73 height 19
click at [148, 237] on select "Choose one Temperature Percentage Number Text" at bounding box center [135, 241] width 53 height 18
select select "number"
click at [109, 232] on select "Choose one Temperature Percentage Number Text" at bounding box center [135, 241] width 53 height 18
click at [90, 238] on input "Name" at bounding box center [68, 240] width 73 height 19
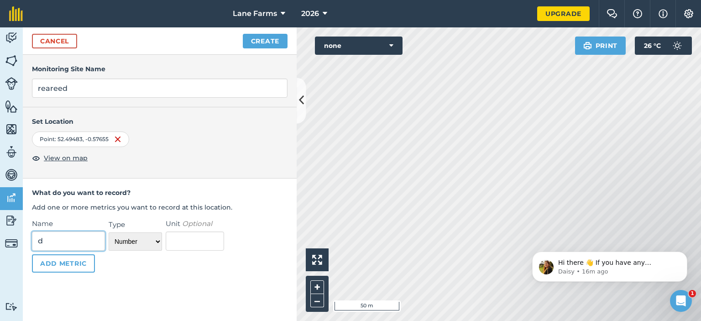
type input "d"
drag, startPoint x: 230, startPoint y: 235, endPoint x: 215, endPoint y: 237, distance: 14.8
click at [230, 236] on div "Name d Type Choose one Temperature Percentage Number Text Unit Optional Add Met…" at bounding box center [160, 245] width 256 height 54
click at [176, 241] on input "Unit Optional" at bounding box center [195, 240] width 58 height 19
type input "d"
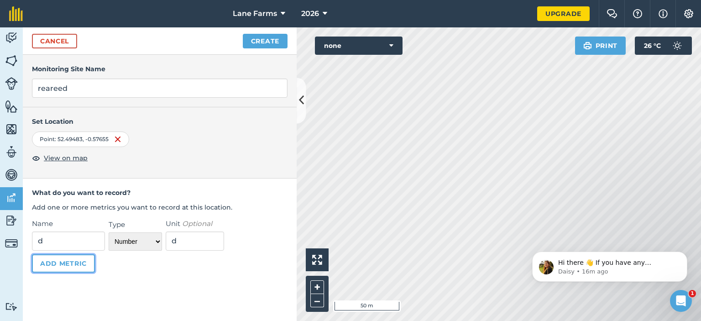
click at [84, 266] on button "Add Metric" at bounding box center [63, 263] width 63 height 18
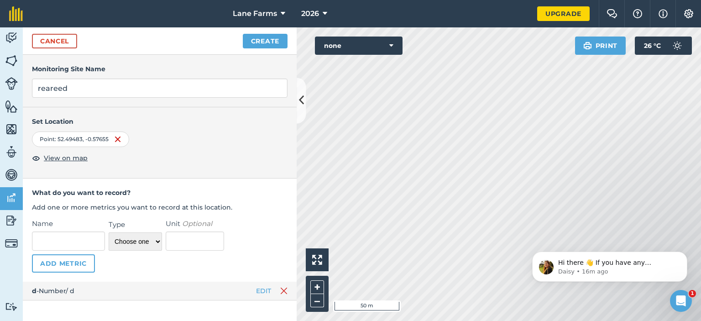
click at [280, 290] on div "d - Number / d EDIT" at bounding box center [160, 291] width 274 height 19
click at [13, 244] on img at bounding box center [11, 243] width 13 height 13
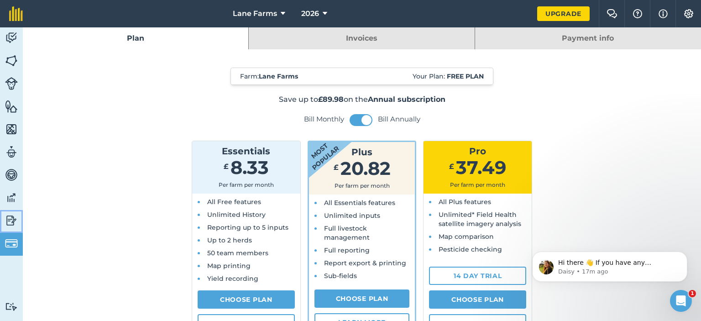
click at [1, 224] on link "Reporting" at bounding box center [11, 221] width 23 height 23
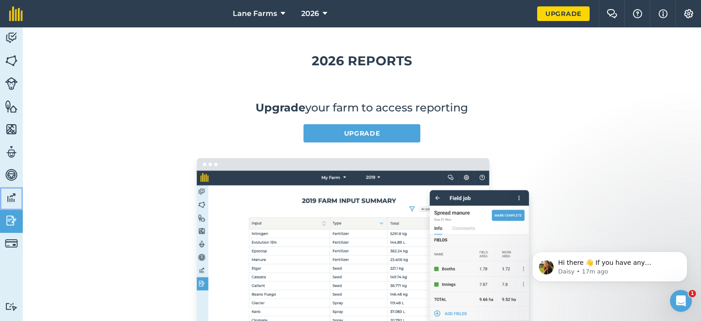
click at [8, 197] on img at bounding box center [11, 198] width 13 height 14
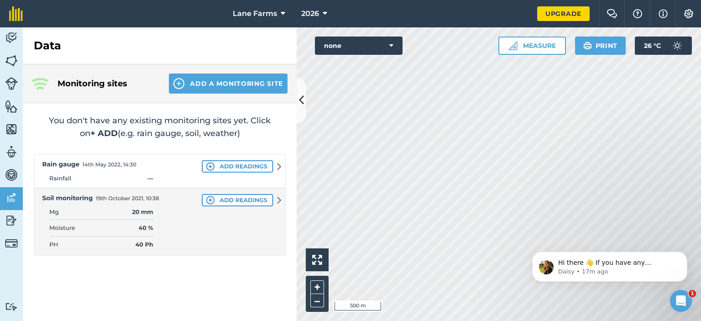
click at [226, 165] on img at bounding box center [160, 204] width 252 height 101
click at [15, 166] on link "Vehicles" at bounding box center [11, 175] width 23 height 23
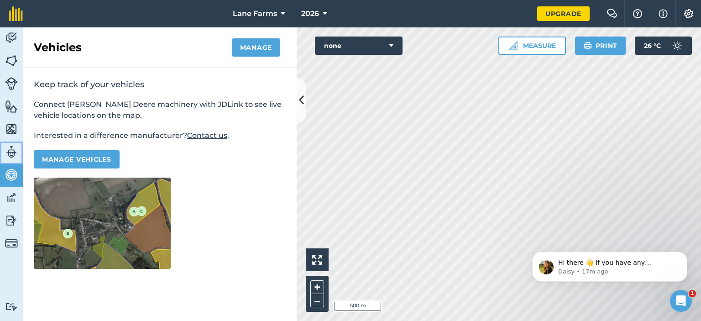
click at [10, 147] on img at bounding box center [11, 152] width 13 height 14
select select "MEMBER"
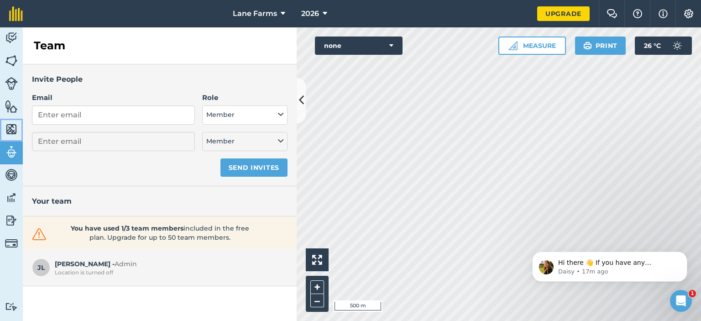
click at [11, 128] on img at bounding box center [11, 129] width 13 height 14
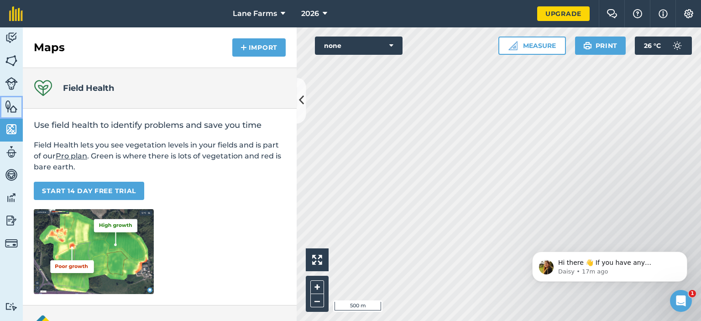
click at [12, 107] on img at bounding box center [11, 107] width 13 height 14
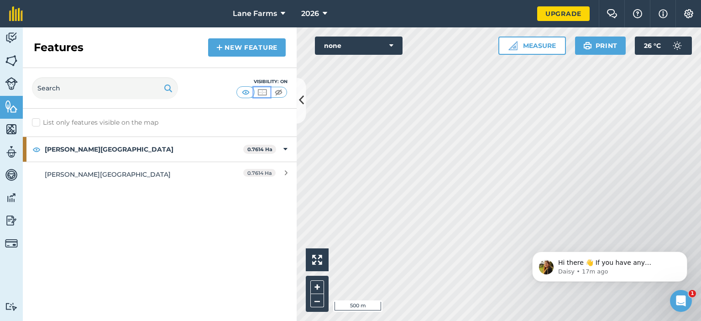
click at [266, 93] on img at bounding box center [262, 92] width 11 height 9
click at [10, 86] on img at bounding box center [11, 83] width 13 height 13
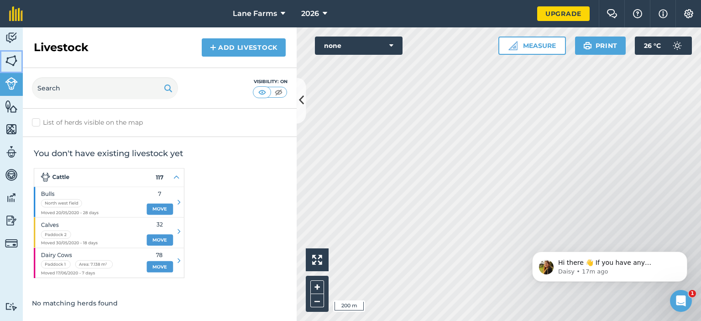
click at [11, 60] on img at bounding box center [11, 61] width 13 height 14
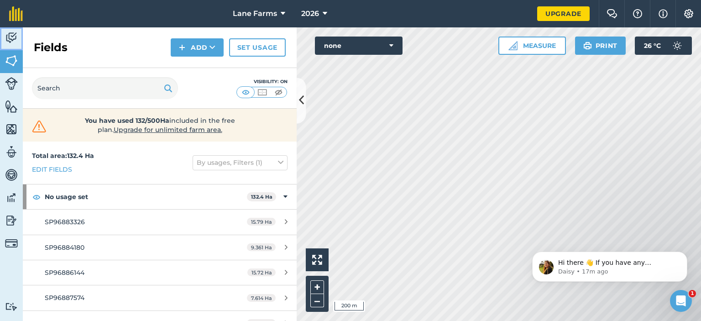
click at [11, 39] on img at bounding box center [11, 38] width 13 height 14
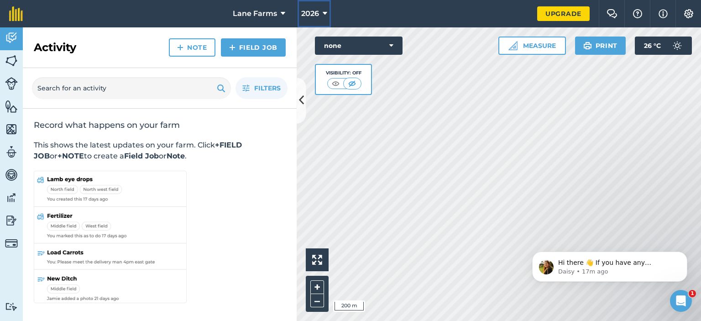
click at [314, 10] on span "2026" at bounding box center [310, 13] width 18 height 11
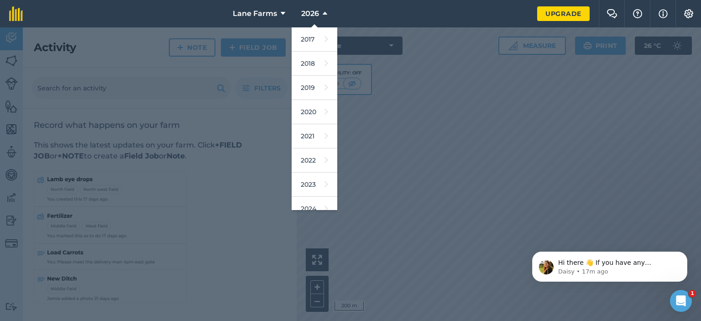
click at [490, 120] on div at bounding box center [350, 174] width 701 height 294
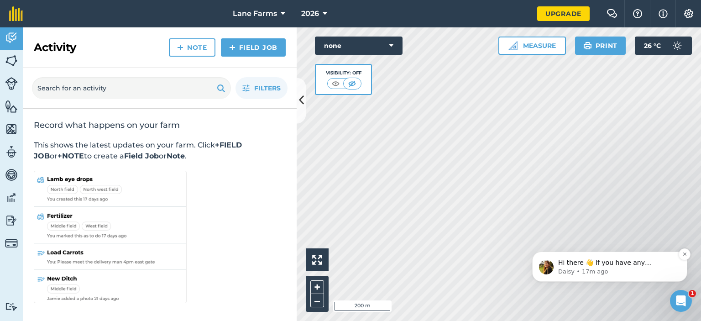
click at [548, 271] on img "message notification from Daisy, 17m ago. Hi there 👋 If you have any questions …" at bounding box center [546, 267] width 15 height 15
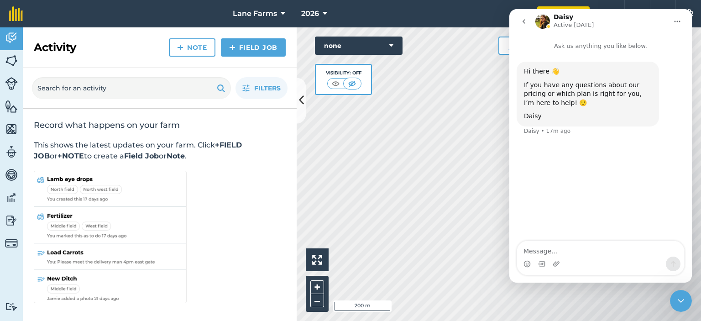
click at [589, 264] on div "Intercom messenger" at bounding box center [600, 264] width 167 height 15
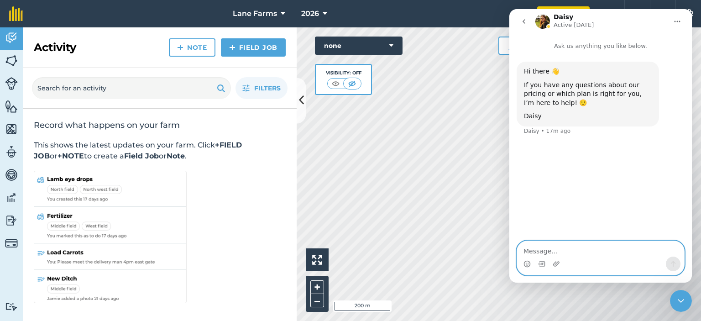
drag, startPoint x: 571, startPoint y: 255, endPoint x: 566, endPoint y: 253, distance: 5.2
click at [568, 255] on textarea "Message…" at bounding box center [600, 249] width 167 height 16
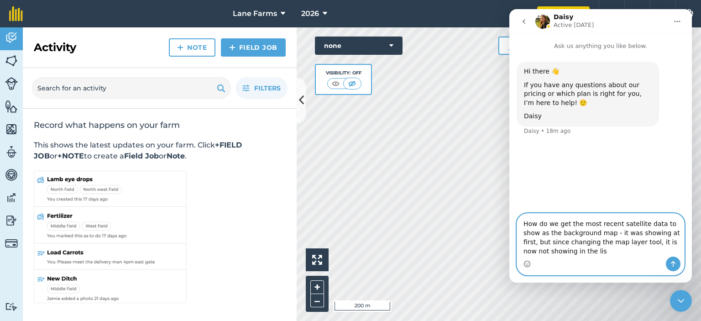
type textarea "How do we get the most recent satellite data to show as the background map - it…"
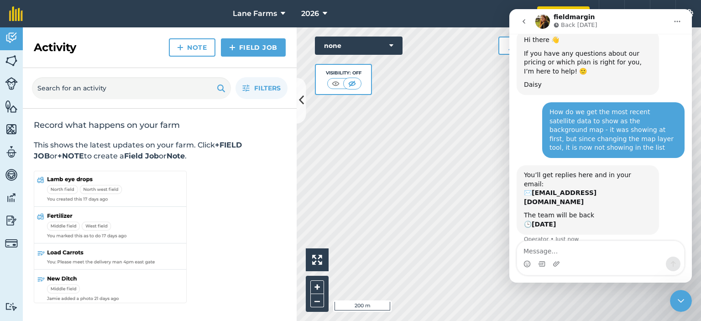
scroll to position [42, 0]
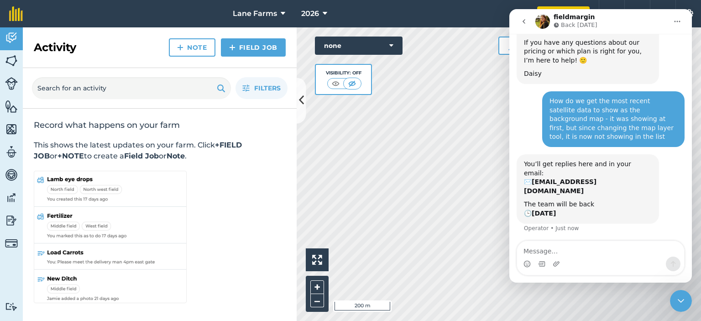
click at [528, 21] on button "go back" at bounding box center [523, 21] width 17 height 17
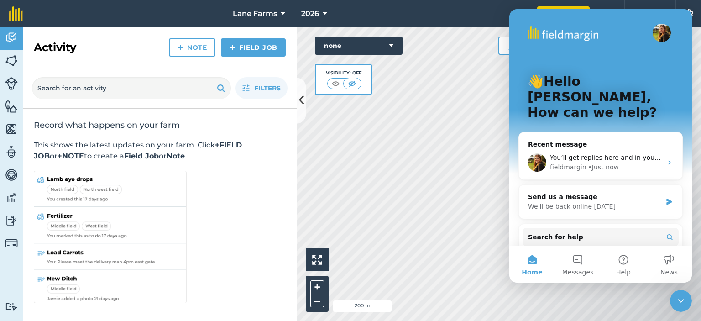
scroll to position [0, 0]
click at [355, 89] on div "Hello i 200 m + – none Visibility: Off Measure Print 26 ° C" at bounding box center [499, 174] width 404 height 294
click at [390, 38] on button "none" at bounding box center [359, 46] width 88 height 18
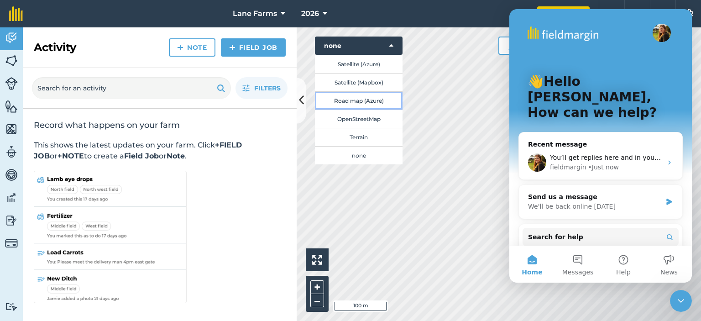
click at [371, 98] on button "Road map (Azure)" at bounding box center [359, 100] width 88 height 18
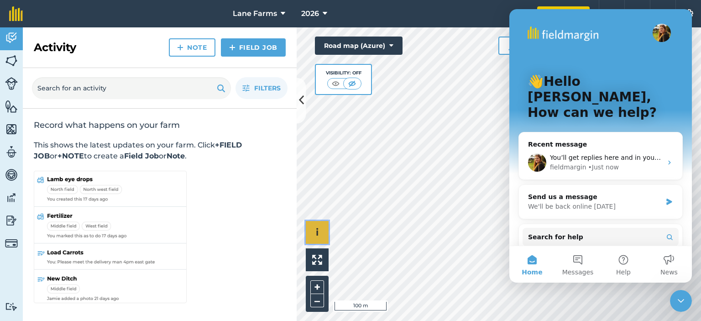
click at [315, 235] on button "i" at bounding box center [317, 232] width 23 height 23
click at [339, 79] on img at bounding box center [335, 83] width 11 height 9
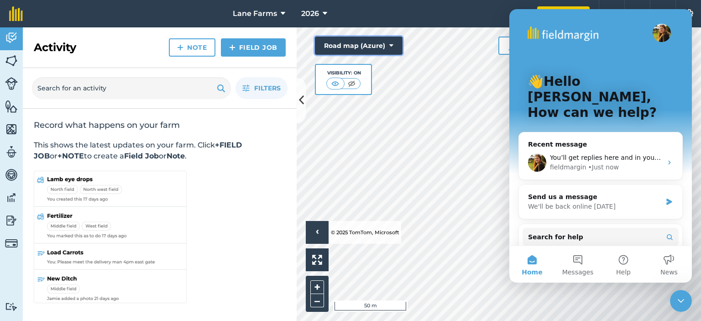
click at [384, 48] on button "Road map (Azure)" at bounding box center [359, 46] width 88 height 18
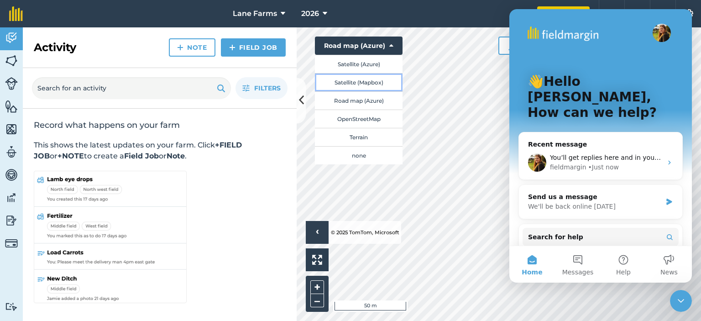
click at [358, 77] on button "Satellite (Mapbox)" at bounding box center [359, 82] width 88 height 18
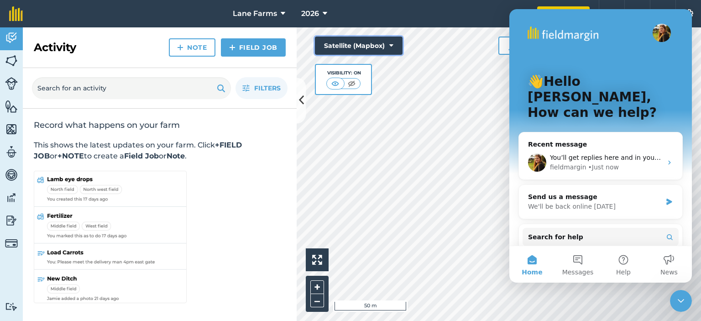
click at [365, 42] on button "Satellite (Mapbox)" at bounding box center [359, 46] width 88 height 18
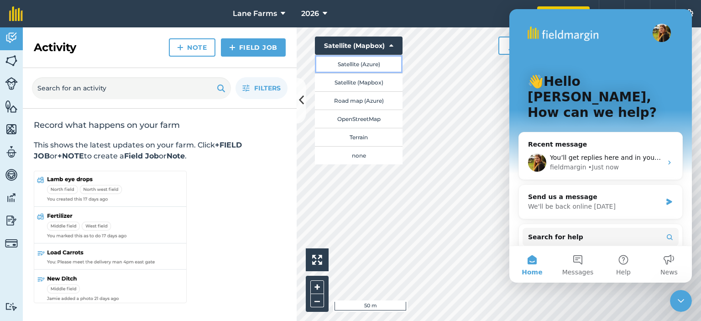
click at [367, 63] on button "Satellite (Azure)" at bounding box center [359, 64] width 88 height 18
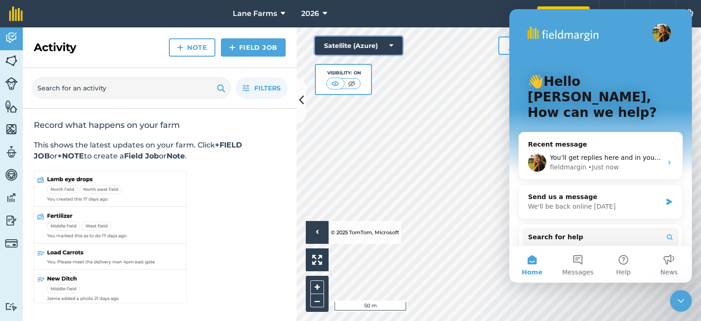
click at [372, 51] on button "Satellite (Azure)" at bounding box center [359, 46] width 88 height 18
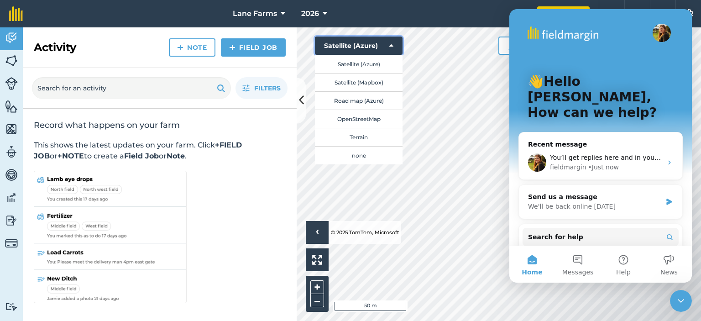
click at [373, 47] on button "Satellite (Azure)" at bounding box center [359, 46] width 88 height 18
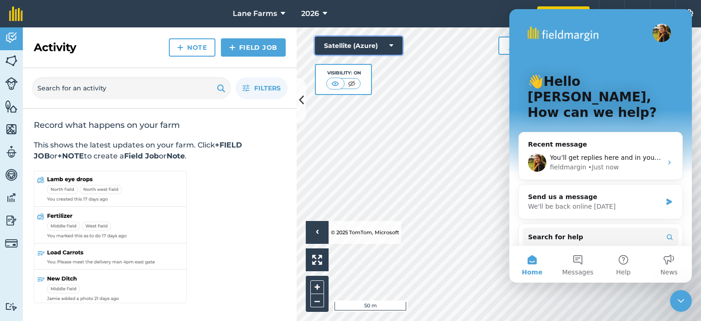
click at [373, 47] on button "Satellite (Azure)" at bounding box center [359, 46] width 88 height 18
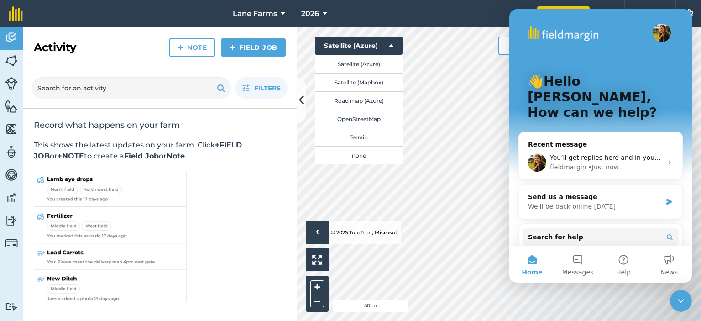
click at [25, 61] on div "Activity Note Field Job" at bounding box center [160, 47] width 274 height 41
click at [320, 226] on button "›" at bounding box center [317, 232] width 23 height 23
click at [320, 226] on button "i" at bounding box center [317, 232] width 23 height 23
click at [346, 225] on li "© 2025 TomTom, Microsoft" at bounding box center [364, 232] width 71 height 23
click at [354, 231] on li "© 2025 TomTom, Microsoft" at bounding box center [364, 232] width 71 height 23
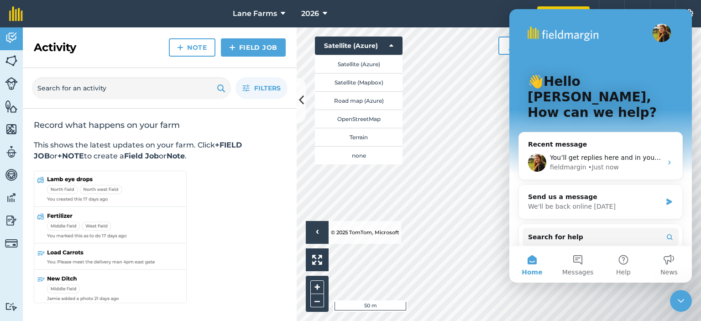
click at [354, 231] on li "© 2025 TomTom, Microsoft" at bounding box center [364, 232] width 71 height 23
click at [323, 258] on button at bounding box center [317, 259] width 23 height 23
click at [683, 305] on icon "Close Intercom Messenger" at bounding box center [681, 300] width 11 height 11
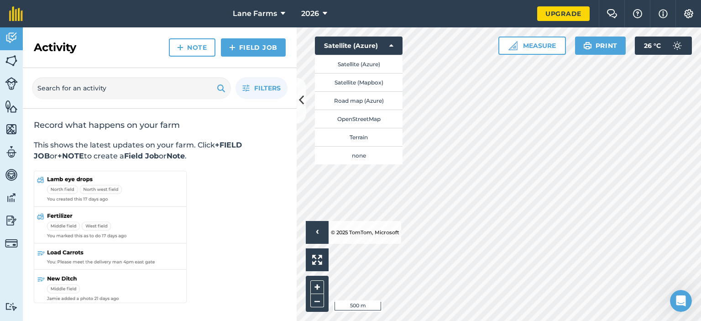
click at [686, 300] on icon "Open Intercom Messenger" at bounding box center [681, 301] width 15 height 15
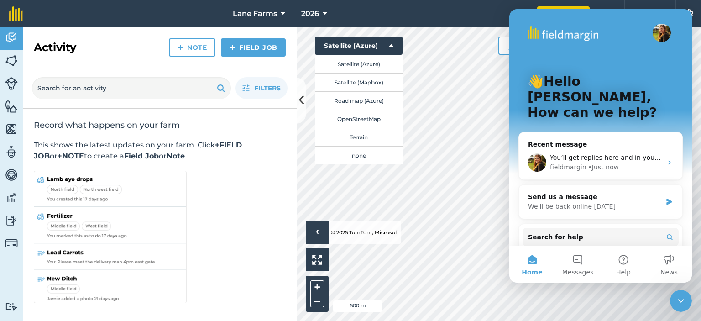
click at [686, 300] on icon "Close Intercom Messenger" at bounding box center [681, 300] width 11 height 11
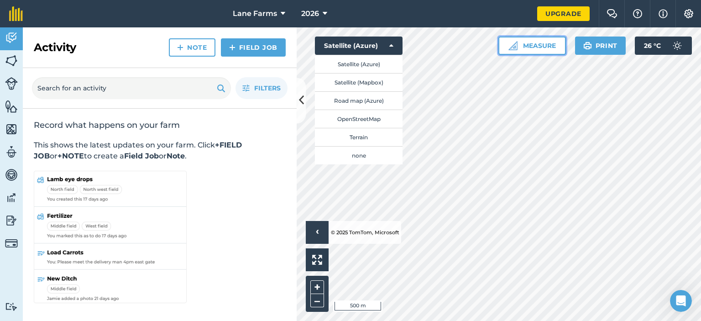
click at [542, 44] on button "Measure" at bounding box center [532, 46] width 68 height 18
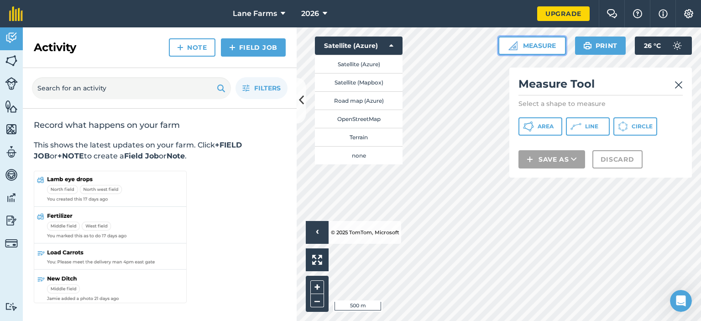
click at [540, 51] on button "Measure" at bounding box center [532, 46] width 68 height 18
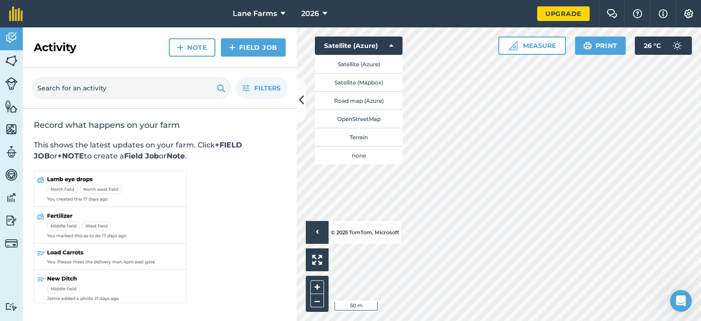
click at [334, 116] on div "Hello › © 2025 TomTom, Microsoft 50 m + – Satellite (Azure) Satellite (Azure) S…" at bounding box center [499, 174] width 404 height 294
click at [230, 153] on div "Activity Fields Livestock Features Maps Team Vehicles Data Reporting Billing Tu…" at bounding box center [350, 174] width 701 height 294
click at [359, 68] on button "Satellite (Azure)" at bounding box center [359, 64] width 88 height 18
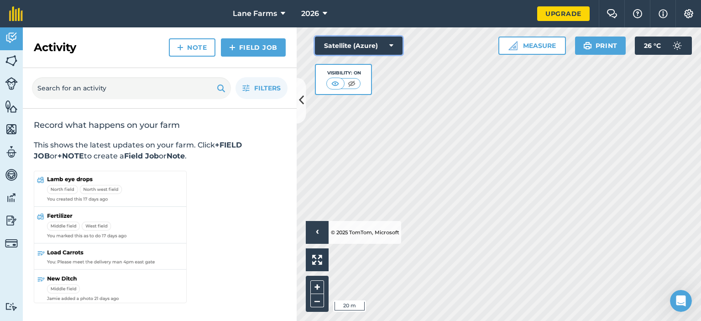
click at [359, 40] on button "Satellite (Azure)" at bounding box center [359, 46] width 88 height 18
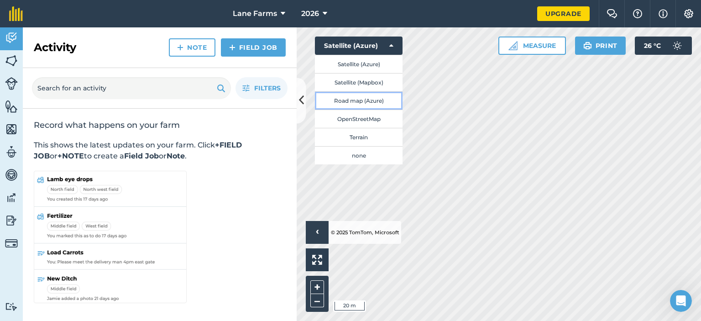
click at [362, 99] on button "Road map (Azure)" at bounding box center [359, 100] width 88 height 18
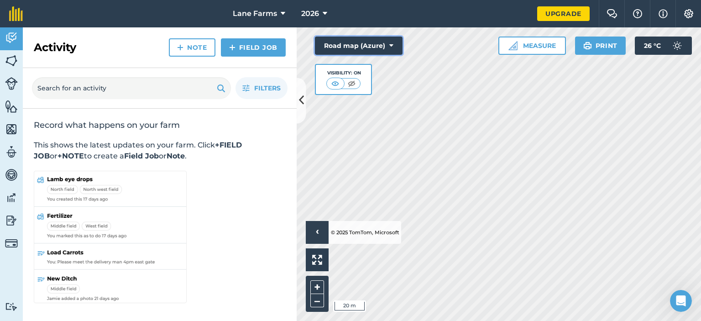
click at [385, 48] on button "Road map (Azure)" at bounding box center [359, 46] width 88 height 18
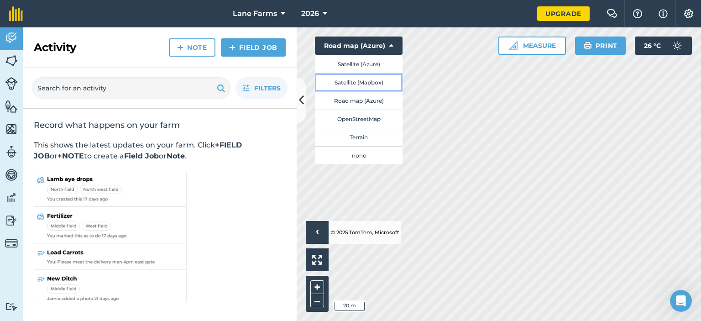
click at [370, 79] on button "Satellite (Mapbox)" at bounding box center [359, 82] width 88 height 18
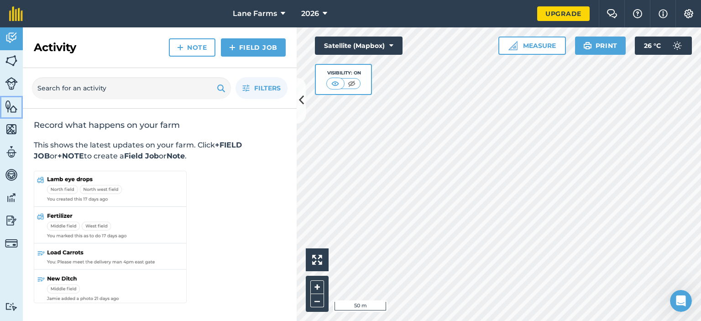
click at [4, 107] on link "Features" at bounding box center [11, 107] width 23 height 23
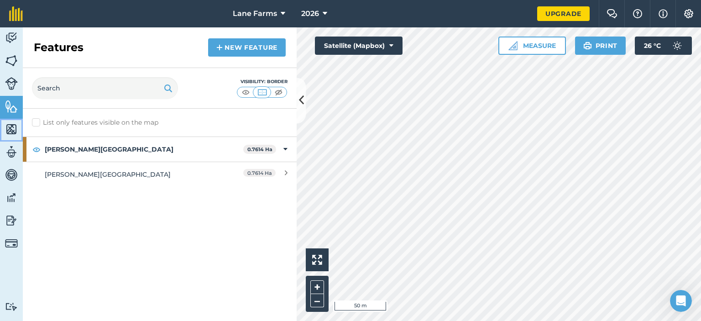
click at [20, 136] on link "Maps" at bounding box center [11, 130] width 23 height 23
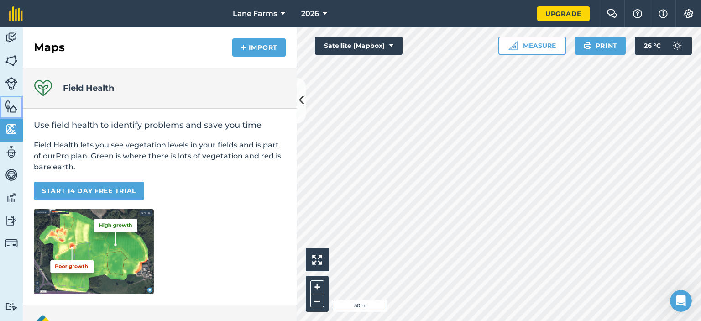
click at [15, 107] on img at bounding box center [11, 107] width 13 height 14
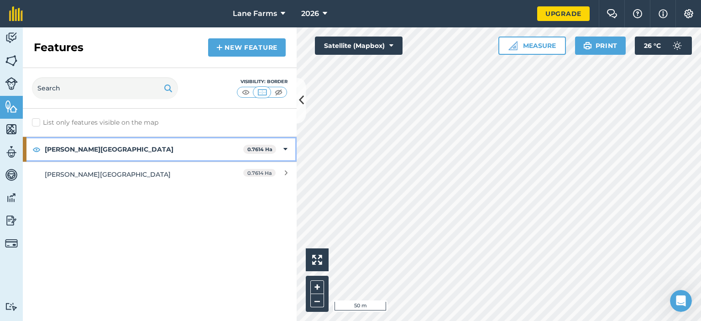
click at [150, 144] on strong "John Lane Site" at bounding box center [144, 149] width 199 height 25
click at [284, 150] on div "John Lane Site 0.7614 Ha" at bounding box center [160, 149] width 274 height 25
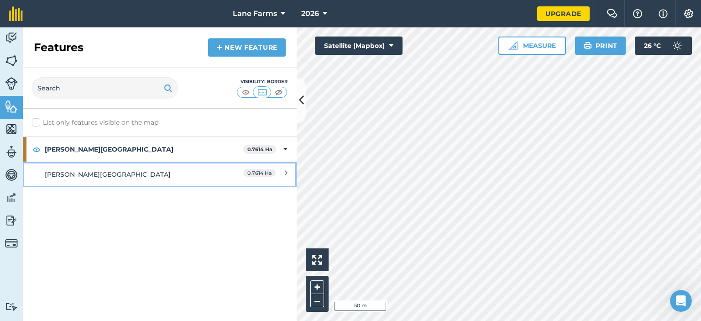
click at [175, 172] on div "John Lane Site" at bounding box center [126, 174] width 162 height 10
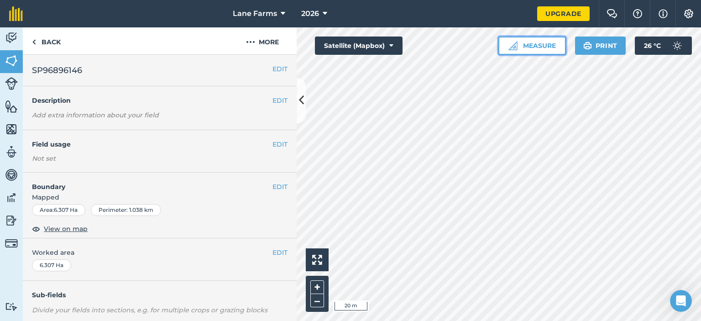
click at [551, 45] on button "Measure" at bounding box center [532, 46] width 68 height 18
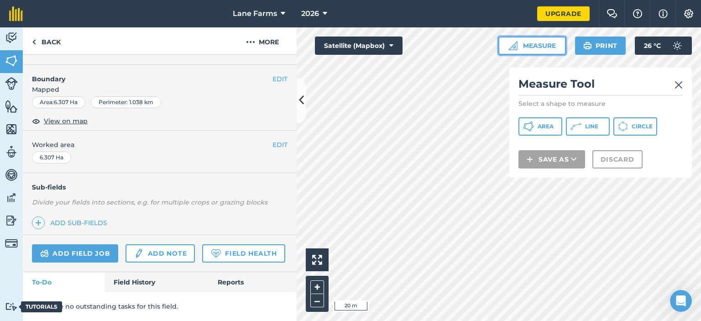
scroll to position [131, 0]
click at [304, 105] on button at bounding box center [301, 101] width 9 height 46
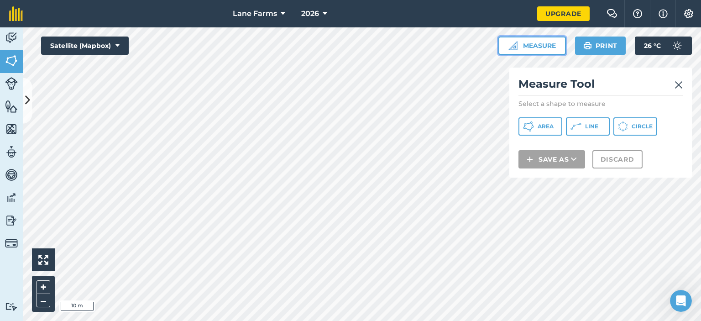
click at [540, 47] on button "Measure" at bounding box center [532, 46] width 68 height 18
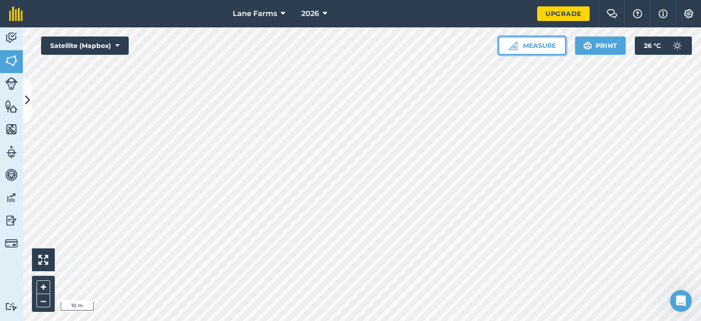
click at [528, 43] on button "Measure" at bounding box center [532, 46] width 68 height 18
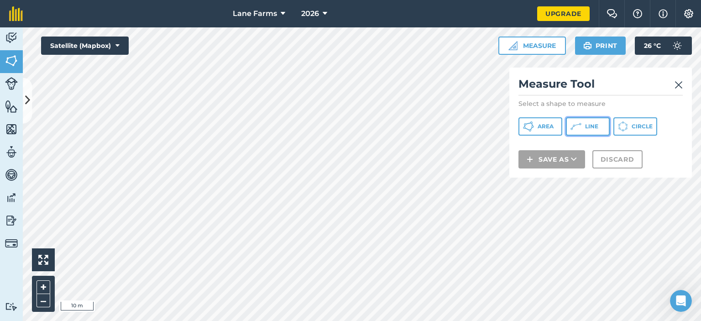
click at [582, 126] on button "Line" at bounding box center [588, 126] width 44 height 18
click at [683, 83] on div "Measure Tool Select a shape to measure Area Line Circle Save as Discard" at bounding box center [600, 123] width 183 height 110
click at [679, 86] on img at bounding box center [679, 84] width 8 height 11
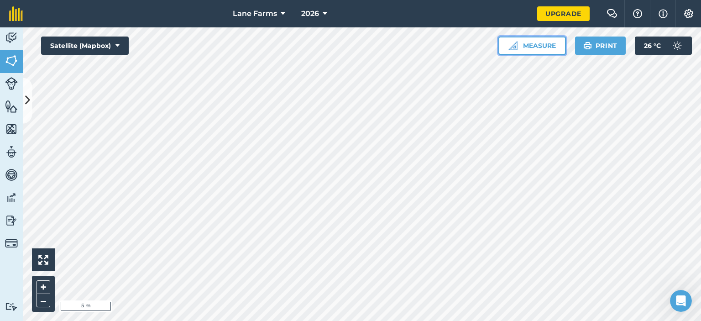
click at [535, 45] on button "Measure" at bounding box center [532, 46] width 68 height 18
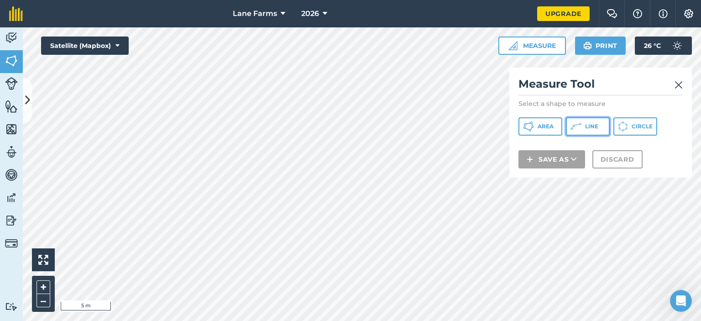
drag, startPoint x: 579, startPoint y: 124, endPoint x: 578, endPoint y: 132, distance: 8.3
click at [534, 124] on icon at bounding box center [528, 126] width 11 height 11
click at [678, 85] on img at bounding box center [679, 84] width 8 height 11
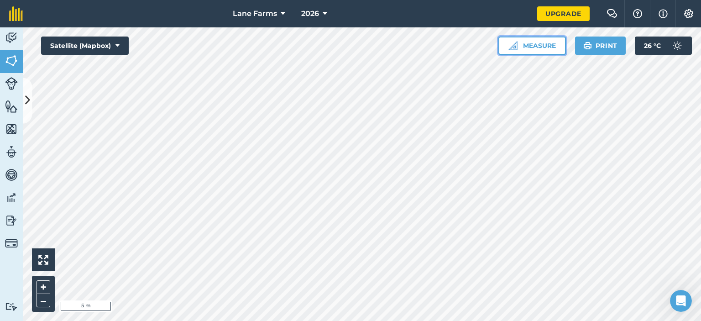
click at [543, 49] on button "Measure" at bounding box center [532, 46] width 68 height 18
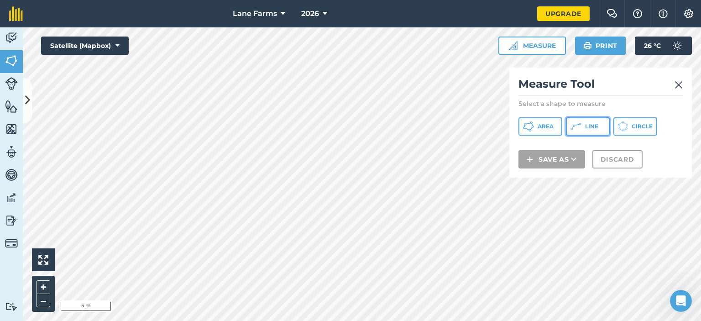
click at [587, 126] on span "Line" at bounding box center [591, 126] width 13 height 7
click at [326, 320] on html "Lane Farms 2026 Upgrade Farm Chat Help Info Settings Map printing is not availa…" at bounding box center [350, 160] width 701 height 321
click at [677, 88] on img at bounding box center [679, 84] width 8 height 11
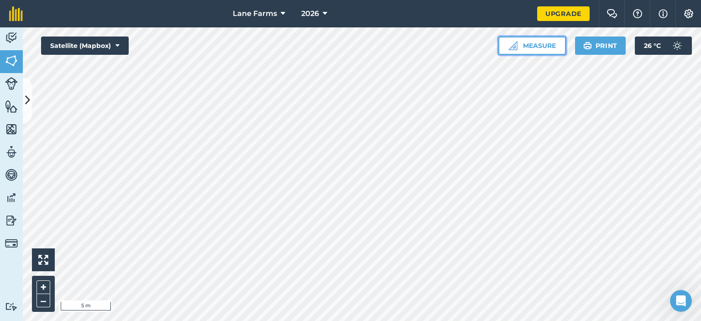
click at [529, 49] on button "Measure" at bounding box center [532, 46] width 68 height 18
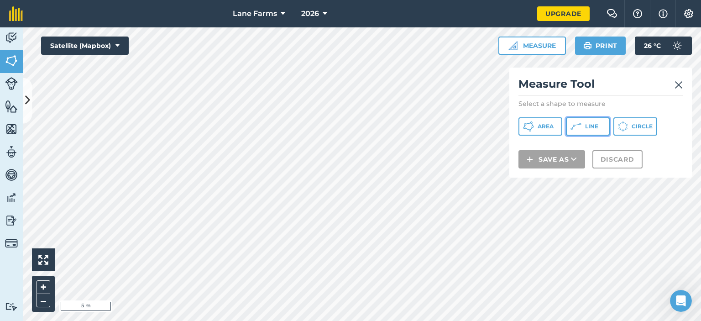
click at [534, 122] on icon at bounding box center [528, 126] width 11 height 11
drag, startPoint x: 613, startPoint y: 172, endPoint x: 615, endPoint y: 168, distance: 5.1
click at [615, 172] on div "Measure Tool Select a shape to measure Area Line Circle Save as Discard" at bounding box center [600, 123] width 183 height 110
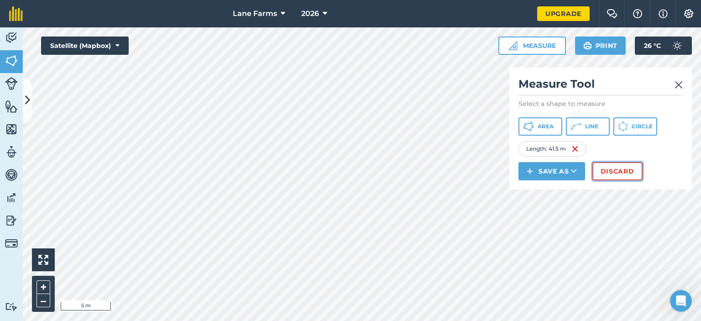
click at [616, 170] on button "Discard" at bounding box center [618, 171] width 50 height 18
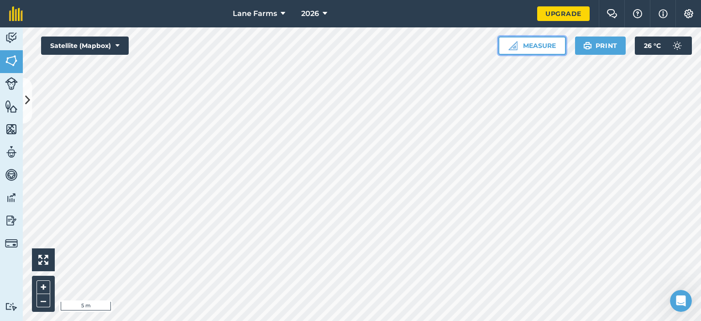
click at [549, 51] on button "Measure" at bounding box center [532, 46] width 68 height 18
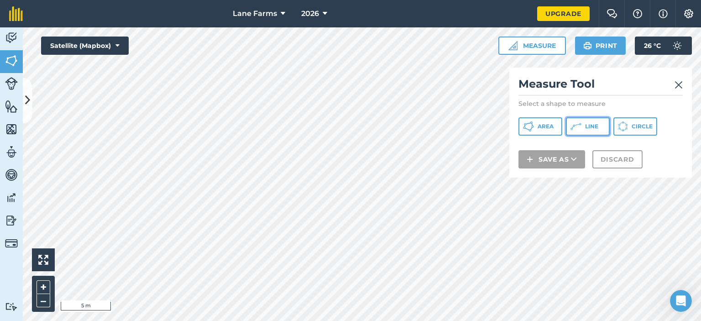
click at [593, 120] on button "Line" at bounding box center [588, 126] width 44 height 18
click at [680, 85] on img at bounding box center [679, 84] width 8 height 11
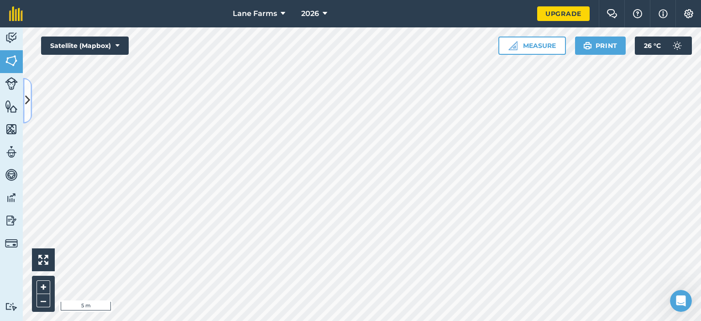
click at [27, 94] on icon at bounding box center [27, 101] width 5 height 16
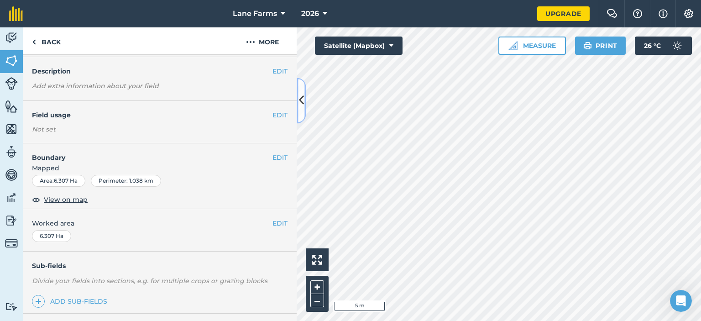
scroll to position [46, 0]
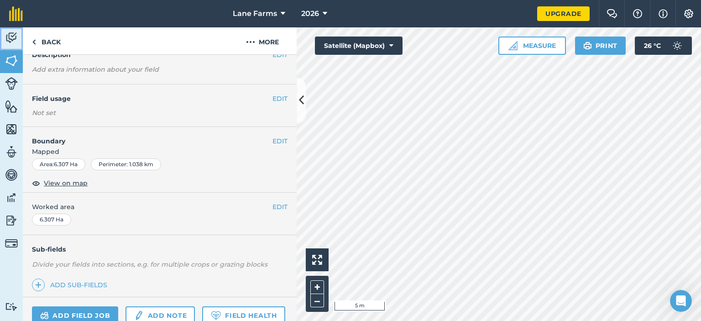
click at [9, 34] on img at bounding box center [11, 38] width 13 height 14
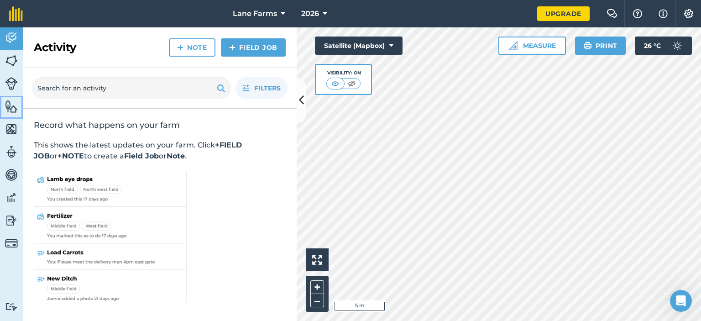
click at [11, 107] on img at bounding box center [11, 107] width 13 height 14
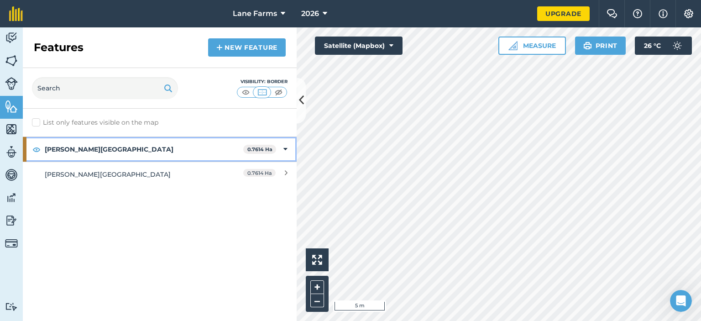
click at [125, 155] on strong "John Lane Site" at bounding box center [144, 149] width 199 height 25
click at [284, 149] on div "John Lane Site 0.7614 Ha" at bounding box center [160, 149] width 274 height 25
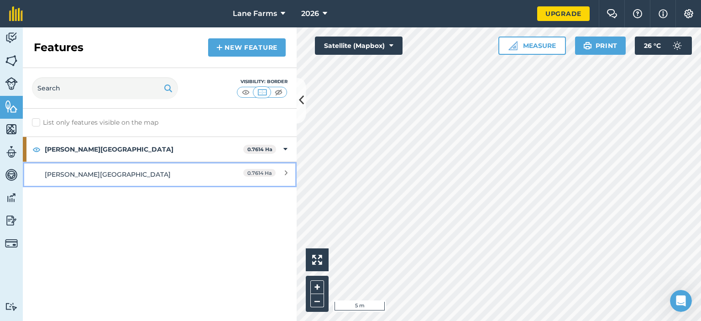
click at [284, 172] on div "0.7614 Ha" at bounding box center [247, 174] width 81 height 10
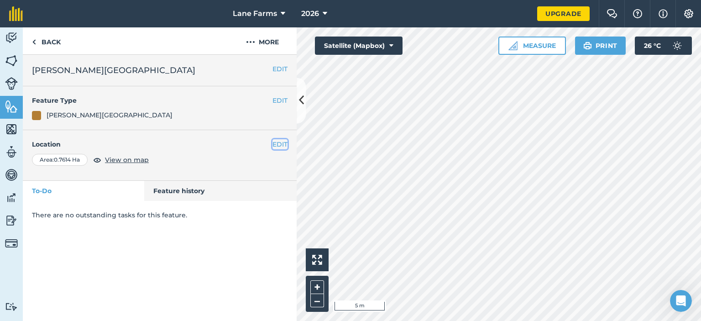
click at [279, 143] on button "EDIT" at bounding box center [280, 144] width 15 height 10
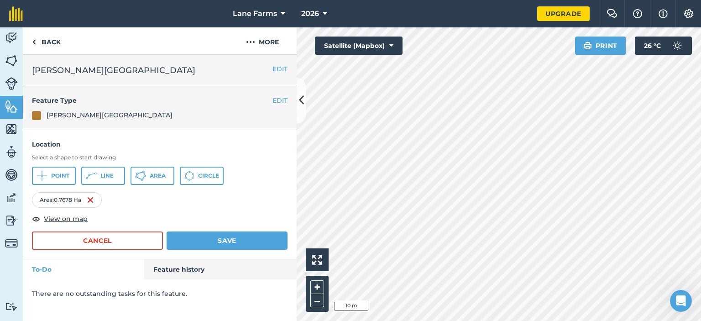
click at [290, 238] on div "Activity Fields Livestock Features Maps Team Vehicles Data Reporting Billing Tu…" at bounding box center [350, 174] width 701 height 294
click at [226, 232] on button "Save" at bounding box center [227, 240] width 121 height 18
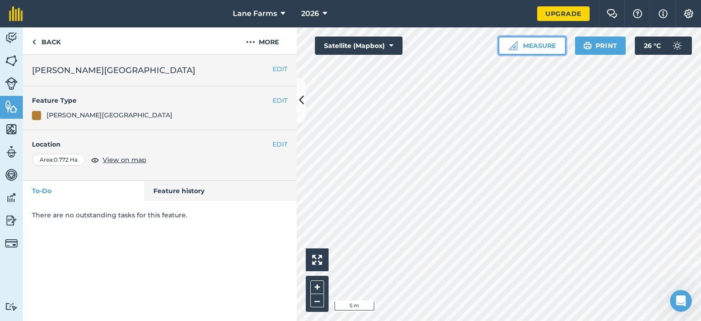
click at [532, 47] on button "Measure" at bounding box center [532, 46] width 68 height 18
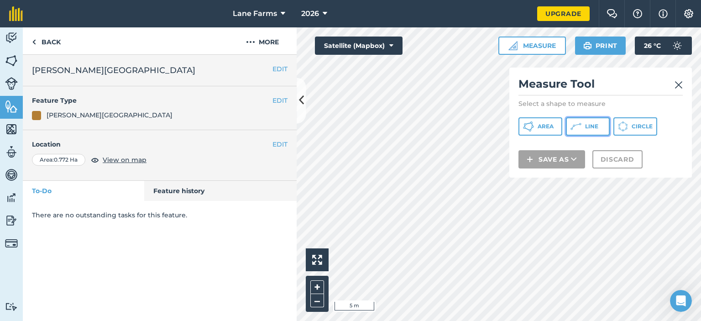
click at [588, 133] on button "Line" at bounding box center [588, 126] width 44 height 18
click at [681, 85] on img at bounding box center [679, 84] width 8 height 11
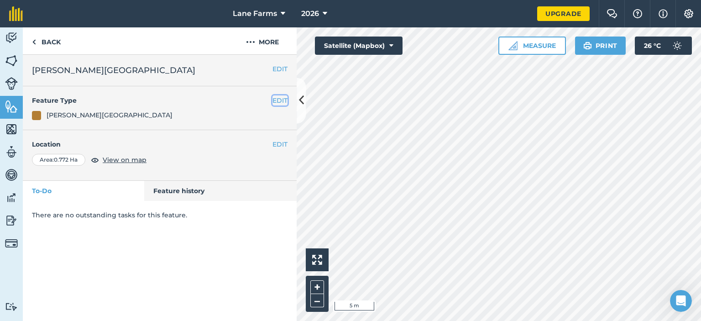
click at [277, 97] on button "EDIT" at bounding box center [280, 100] width 15 height 10
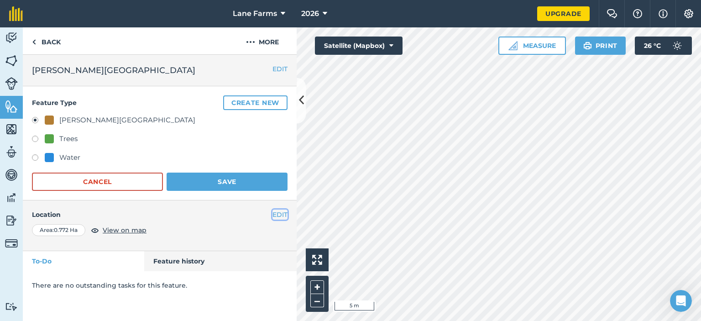
click at [278, 211] on button "EDIT" at bounding box center [280, 215] width 15 height 10
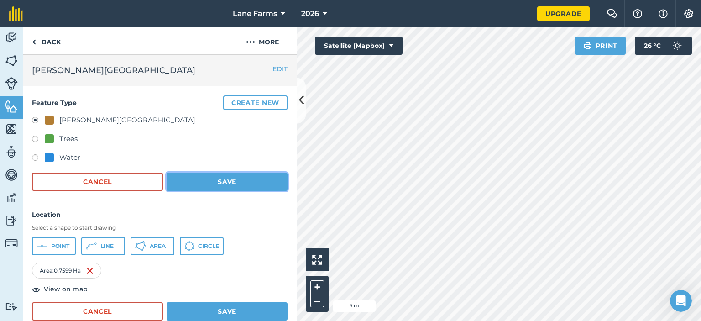
click at [245, 174] on button "Save" at bounding box center [227, 182] width 121 height 18
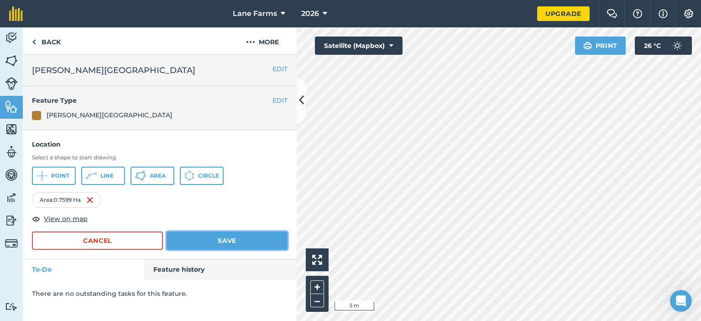
click at [258, 237] on button "Save" at bounding box center [227, 240] width 121 height 18
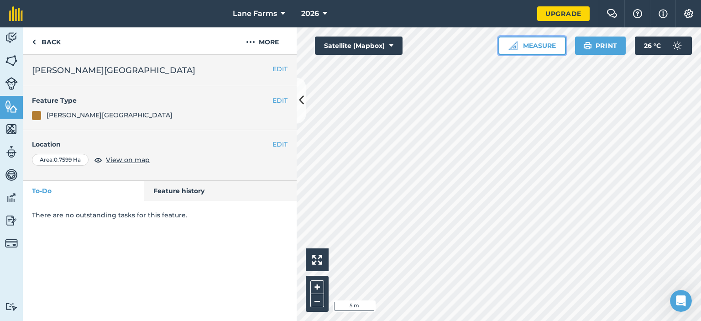
click at [541, 40] on button "Measure" at bounding box center [532, 46] width 68 height 18
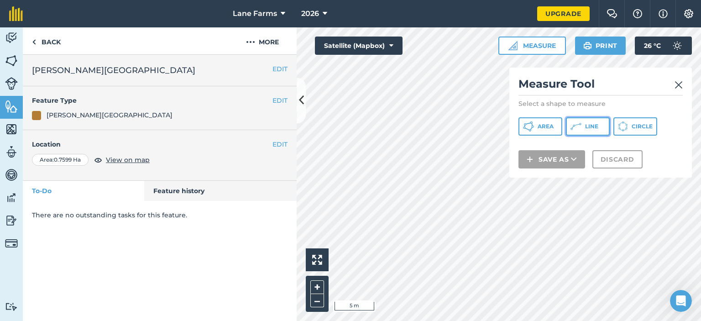
click at [589, 127] on span "Line" at bounding box center [591, 126] width 13 height 7
click at [679, 87] on img at bounding box center [679, 84] width 8 height 11
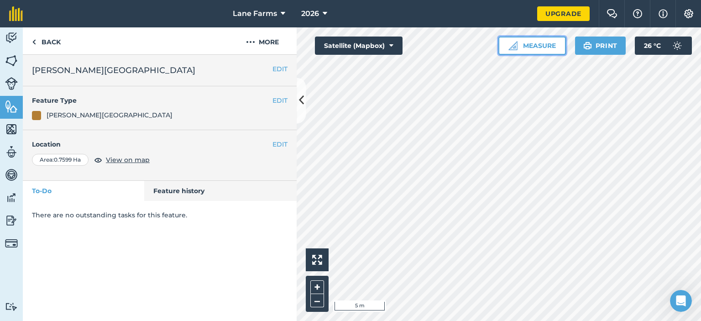
click at [539, 45] on button "Measure" at bounding box center [532, 46] width 68 height 18
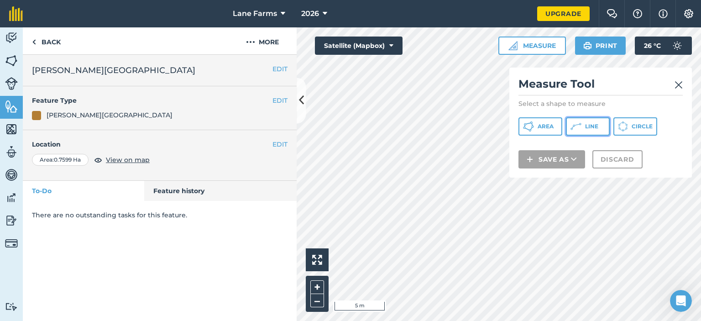
click at [591, 128] on span "Line" at bounding box center [591, 126] width 13 height 7
click at [682, 86] on img at bounding box center [679, 84] width 8 height 11
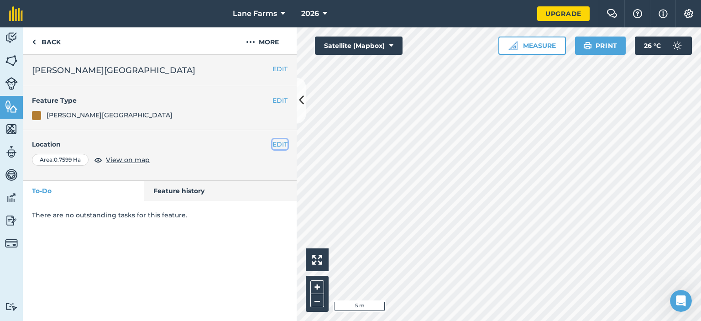
click at [283, 146] on button "EDIT" at bounding box center [280, 144] width 15 height 10
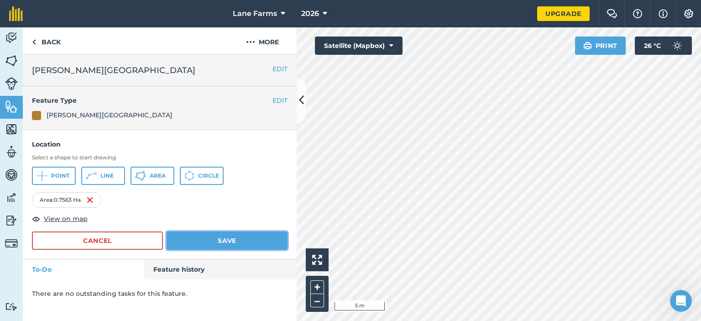
click at [215, 240] on button "Save" at bounding box center [227, 240] width 121 height 18
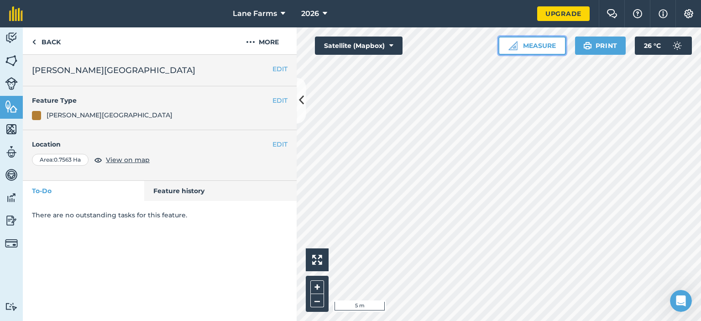
click at [542, 44] on button "Measure" at bounding box center [532, 46] width 68 height 18
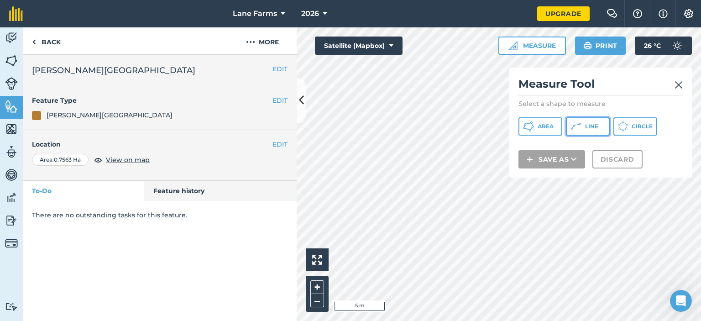
click at [592, 123] on span "Line" at bounding box center [591, 126] width 13 height 7
click at [687, 84] on div "Measure Tool Select a shape to measure Area Line Circle Save as Discard" at bounding box center [600, 123] width 183 height 110
click at [678, 81] on img at bounding box center [679, 84] width 8 height 11
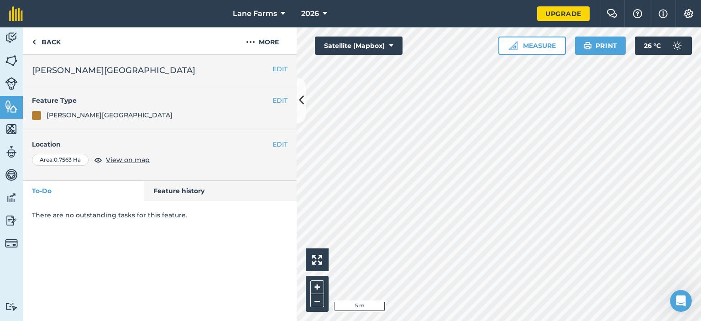
click at [270, 216] on div "Activity Fields Livestock Features Maps Team Vehicles Data Reporting Billing Tu…" at bounding box center [350, 174] width 701 height 294
click at [525, 47] on button "Measure" at bounding box center [532, 46] width 68 height 18
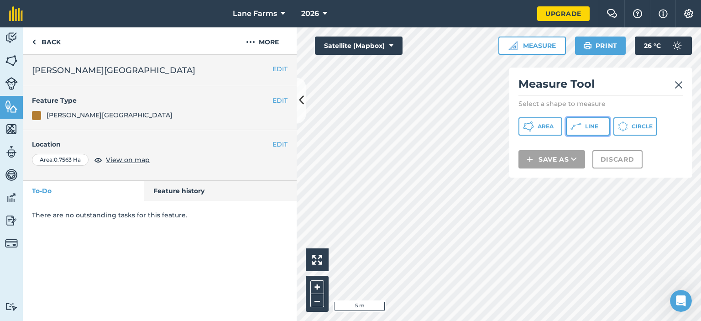
click at [584, 122] on button "Line" at bounding box center [588, 126] width 44 height 18
click at [680, 85] on img at bounding box center [679, 84] width 8 height 11
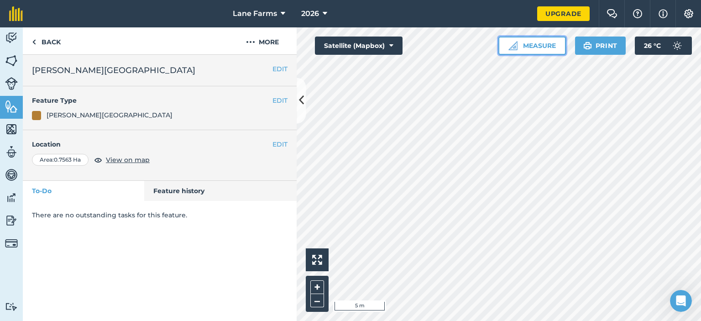
click at [549, 38] on button "Measure" at bounding box center [532, 46] width 68 height 18
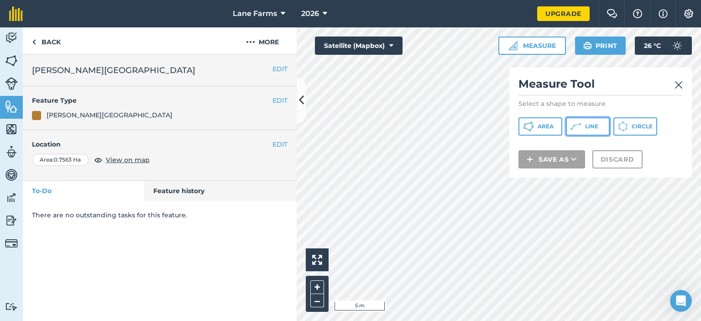
click at [586, 127] on span "Line" at bounding box center [591, 126] width 13 height 7
click at [683, 86] on div "Measure Tool Select a shape to measure Area Line Circle Save as Discard" at bounding box center [600, 123] width 183 height 110
click at [679, 84] on img at bounding box center [679, 84] width 8 height 11
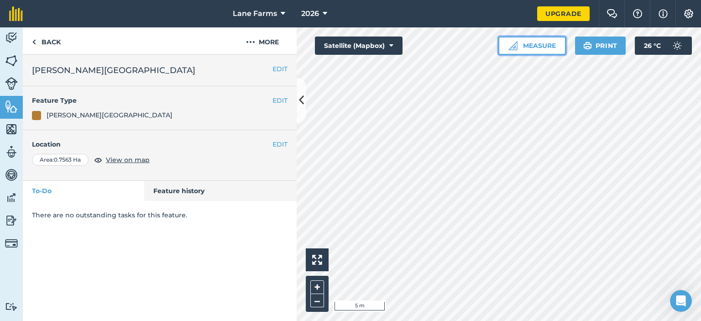
click at [529, 46] on button "Measure" at bounding box center [532, 46] width 68 height 18
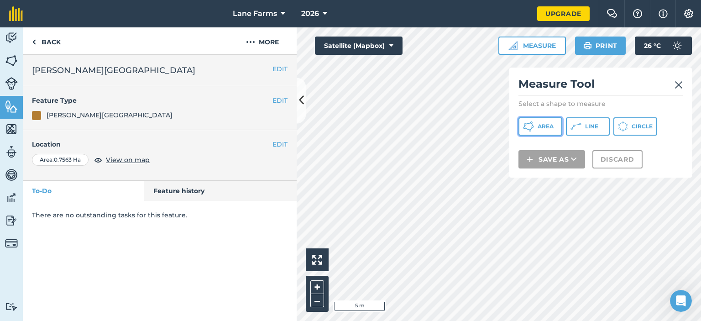
click at [540, 126] on span "Area" at bounding box center [546, 126] width 16 height 7
click at [681, 80] on img at bounding box center [679, 84] width 8 height 11
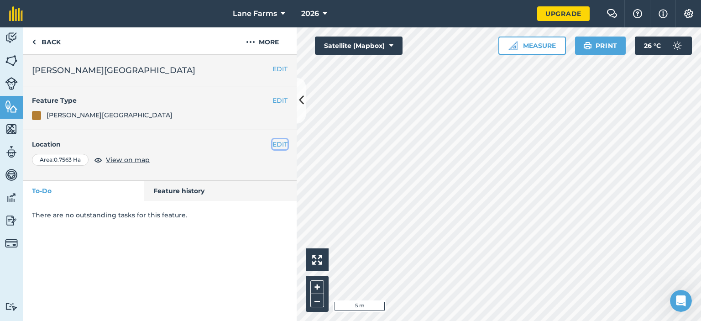
click at [273, 147] on button "EDIT" at bounding box center [280, 144] width 15 height 10
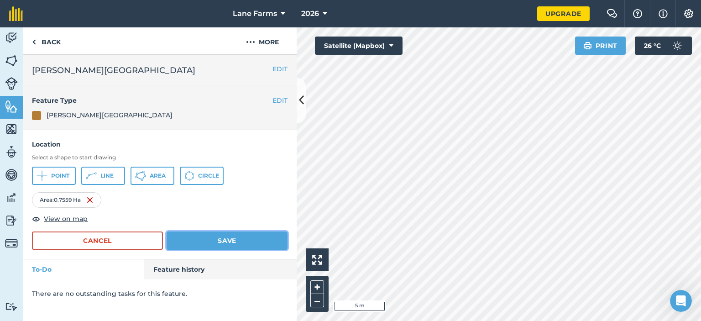
click at [200, 236] on button "Save" at bounding box center [227, 240] width 121 height 18
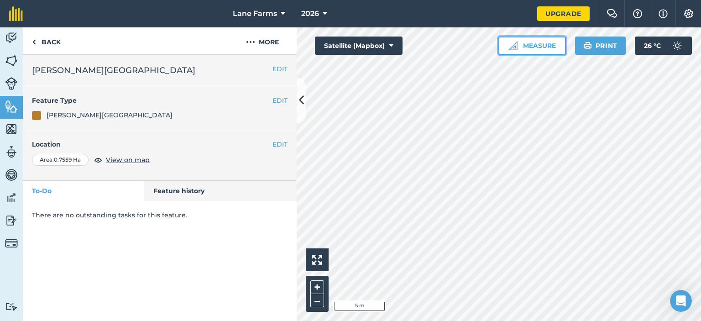
click at [552, 42] on button "Measure" at bounding box center [532, 46] width 68 height 18
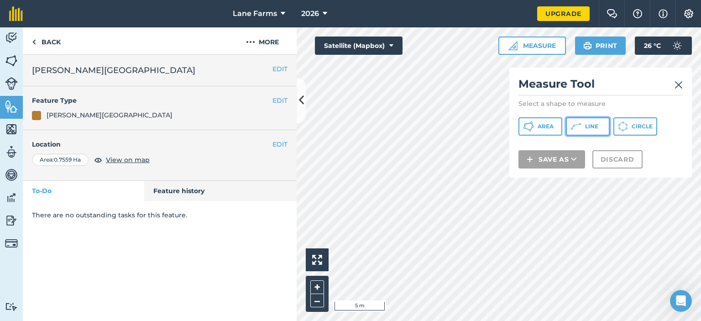
click at [593, 127] on span "Line" at bounding box center [591, 126] width 13 height 7
click at [681, 81] on img at bounding box center [679, 84] width 8 height 11
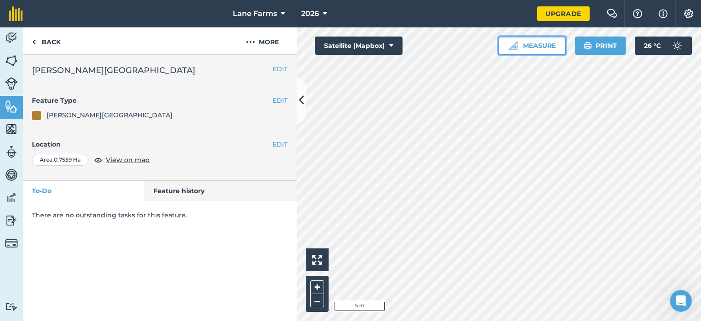
click at [542, 40] on button "Measure" at bounding box center [532, 46] width 68 height 18
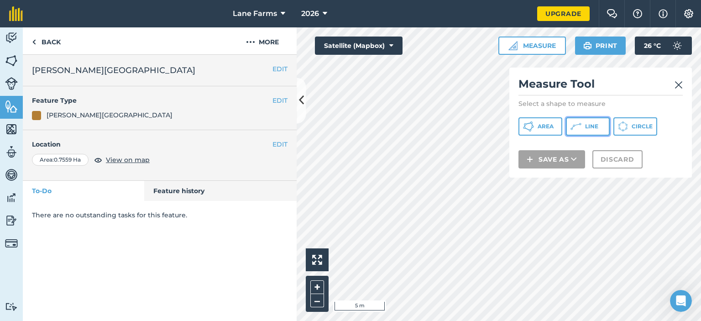
click at [534, 127] on icon at bounding box center [528, 126] width 11 height 11
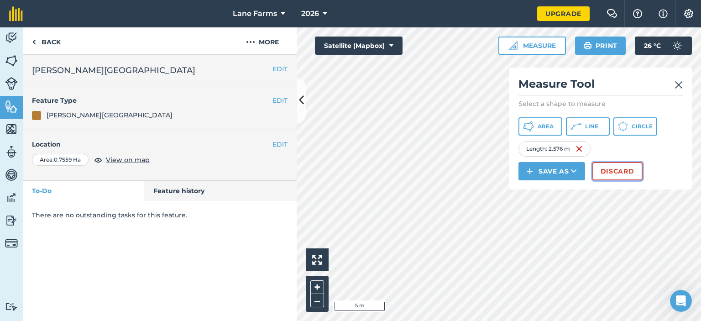
click at [614, 173] on button "Discard" at bounding box center [618, 171] width 50 height 18
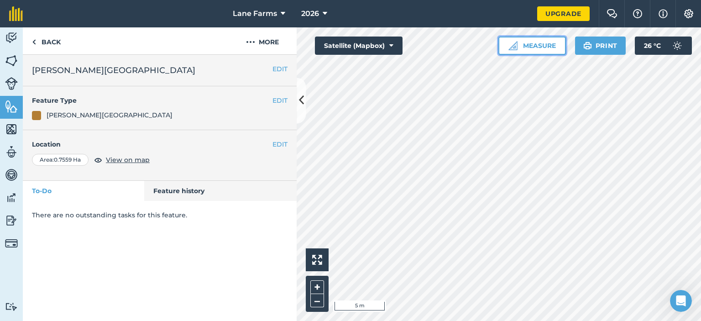
click at [541, 43] on button "Measure" at bounding box center [532, 46] width 68 height 18
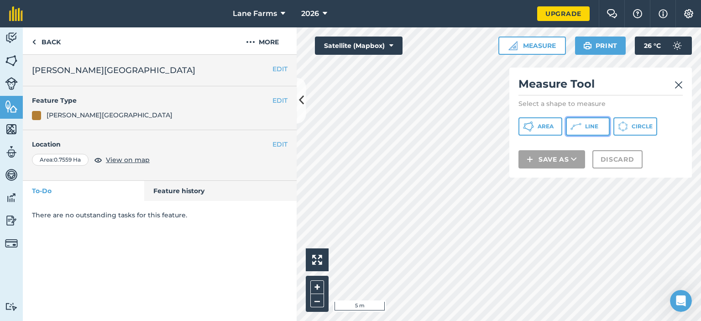
click at [583, 127] on button "Line" at bounding box center [588, 126] width 44 height 18
click at [681, 83] on img at bounding box center [679, 84] width 8 height 11
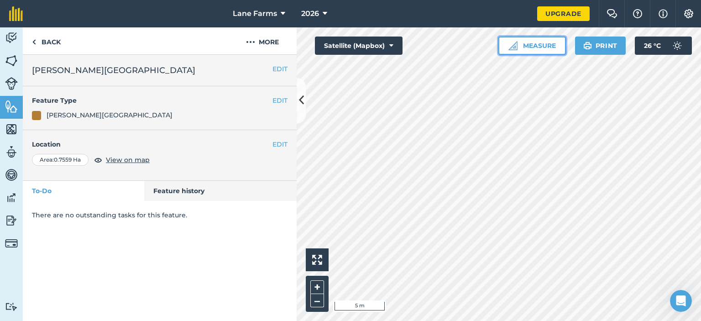
click at [532, 40] on button "Measure" at bounding box center [532, 46] width 68 height 18
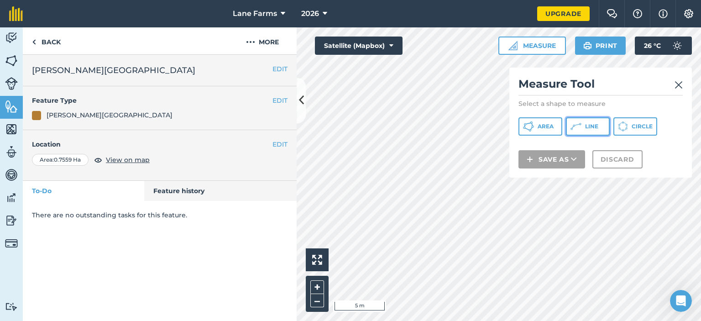
click at [534, 129] on icon at bounding box center [528, 126] width 11 height 11
click at [685, 82] on div "Measure Tool Select a shape to measure Area Line Circle Save as Discard" at bounding box center [600, 123] width 183 height 110
click at [680, 88] on img at bounding box center [679, 84] width 8 height 11
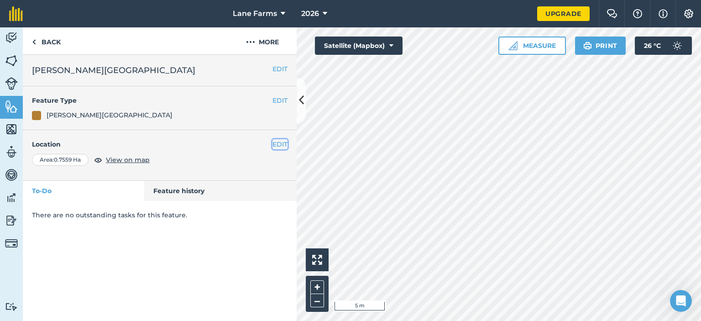
click at [280, 142] on button "EDIT" at bounding box center [280, 144] width 15 height 10
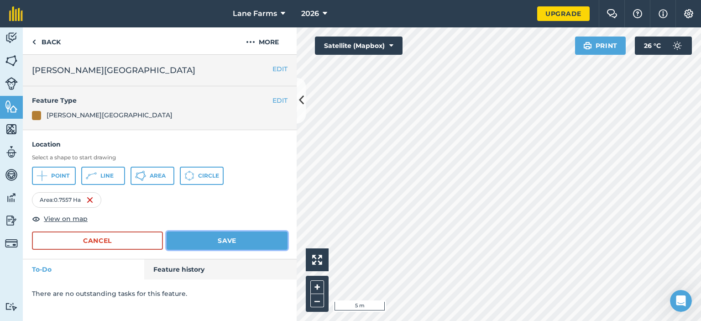
click at [276, 236] on button "Save" at bounding box center [227, 240] width 121 height 18
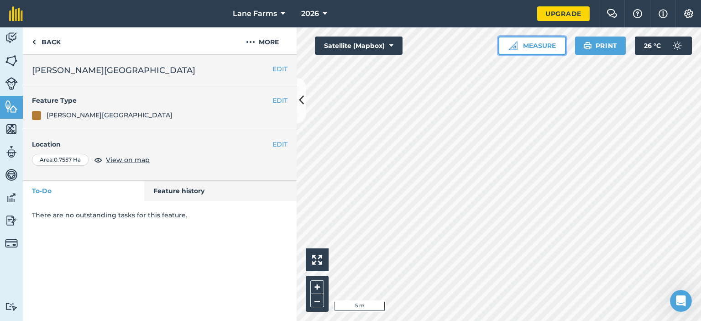
click at [543, 45] on button "Measure" at bounding box center [532, 46] width 68 height 18
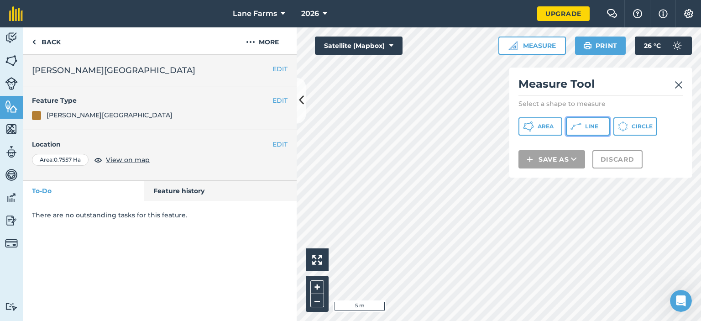
click at [588, 127] on span "Line" at bounding box center [591, 126] width 13 height 7
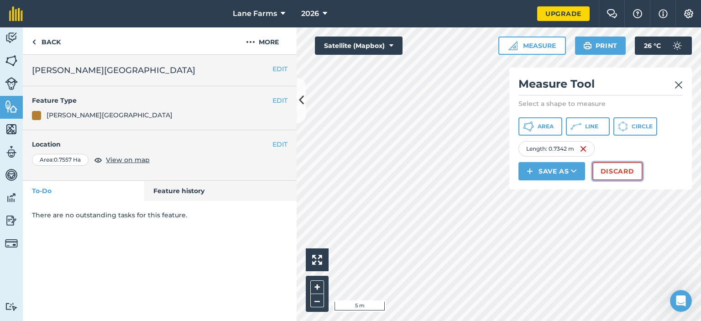
click at [604, 173] on button "Discard" at bounding box center [618, 171] width 50 height 18
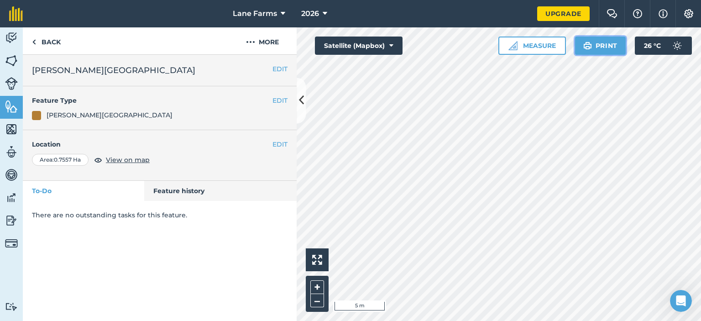
click at [604, 40] on button "Print" at bounding box center [600, 46] width 51 height 18
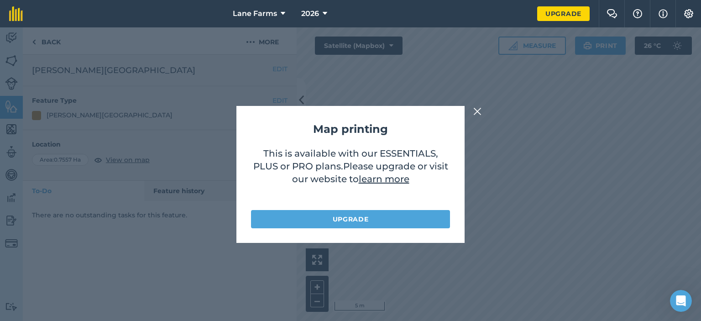
click at [477, 111] on img at bounding box center [477, 111] width 8 height 11
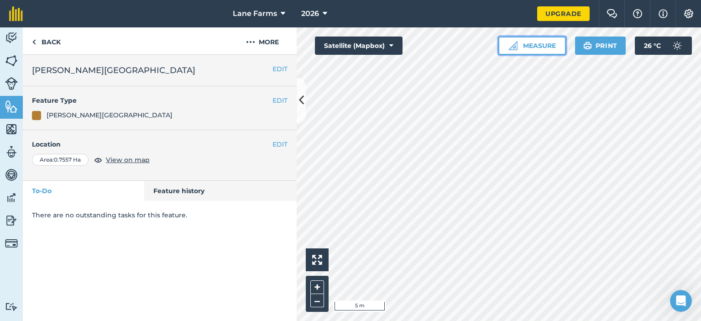
click at [542, 45] on button "Measure" at bounding box center [532, 46] width 68 height 18
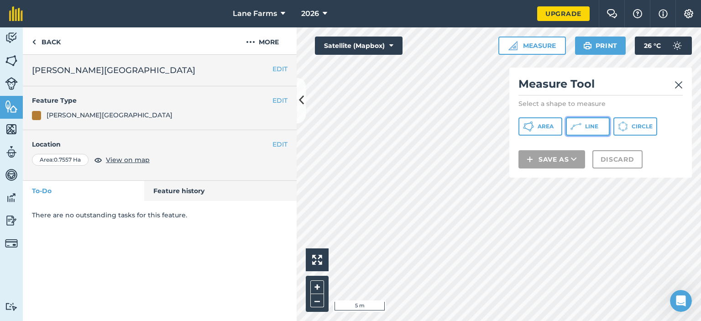
click at [587, 123] on span "Line" at bounding box center [591, 126] width 13 height 7
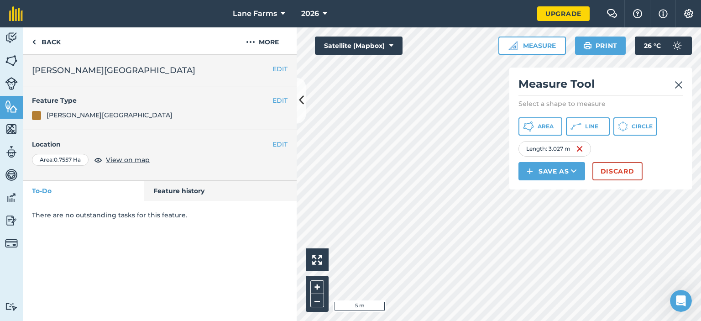
click at [682, 83] on img at bounding box center [679, 84] width 8 height 11
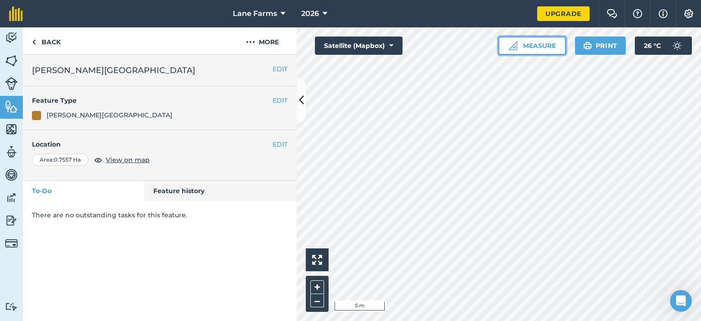
click at [530, 44] on button "Measure" at bounding box center [532, 46] width 68 height 18
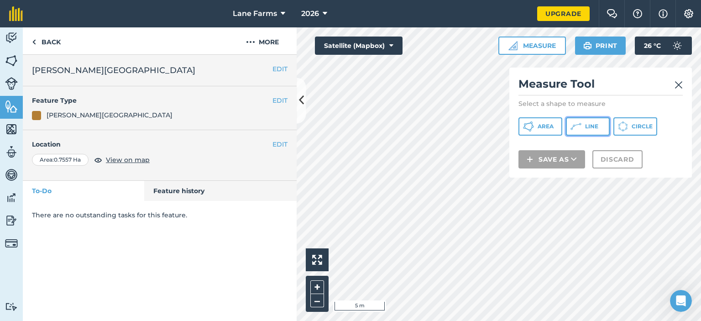
click at [533, 127] on icon at bounding box center [531, 128] width 2 height 3
click at [680, 86] on img at bounding box center [679, 84] width 8 height 11
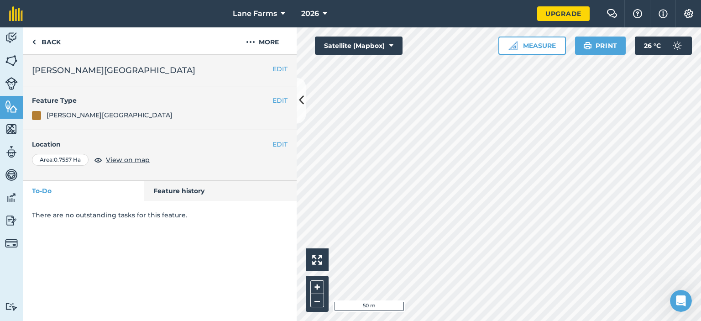
click at [528, 48] on div "Click to start drawing › 50 m + – Satellite (Mapbox) Measure Print 26 ° C" at bounding box center [499, 174] width 404 height 294
click at [131, 157] on span "View on map" at bounding box center [128, 160] width 44 height 10
click at [599, 47] on button "Print" at bounding box center [600, 46] width 51 height 18
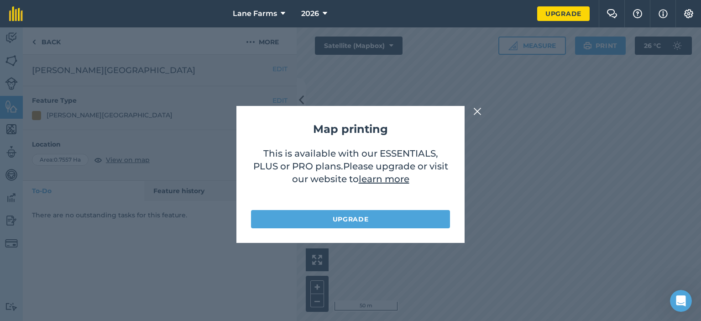
click at [473, 109] on img at bounding box center [477, 111] width 8 height 11
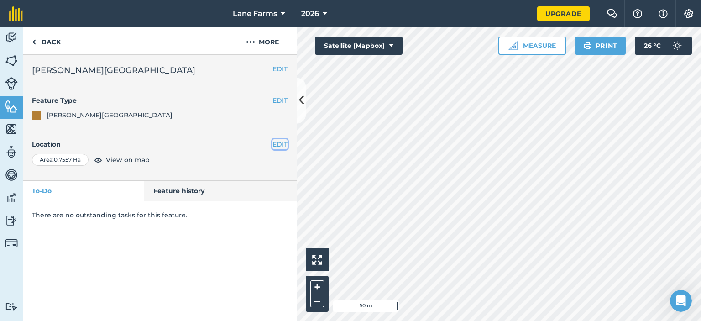
click at [284, 143] on button "EDIT" at bounding box center [280, 144] width 15 height 10
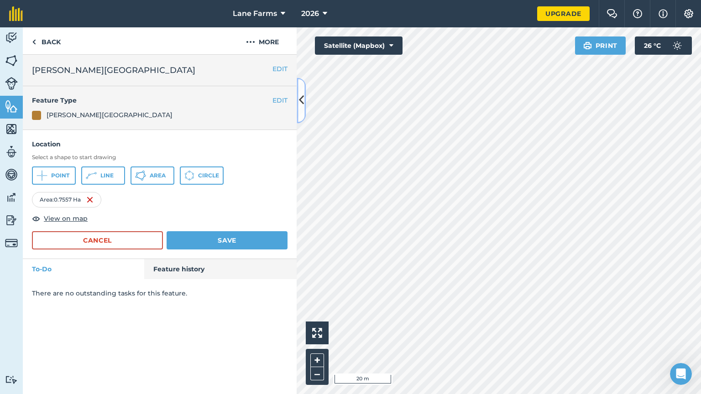
click at [298, 100] on button at bounding box center [301, 101] width 9 height 46
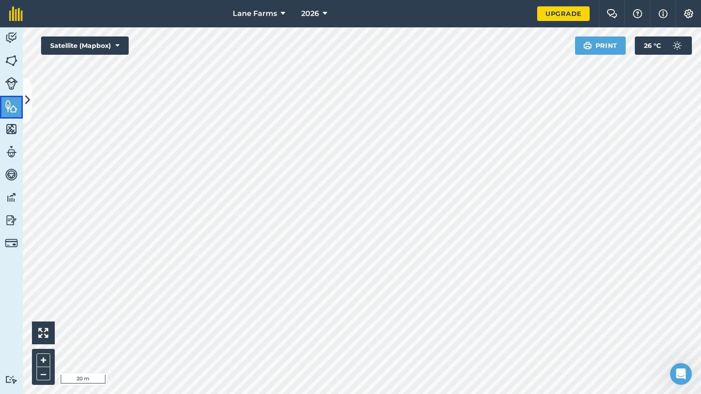
click at [13, 110] on img at bounding box center [11, 107] width 13 height 14
click at [29, 111] on button at bounding box center [27, 101] width 9 height 46
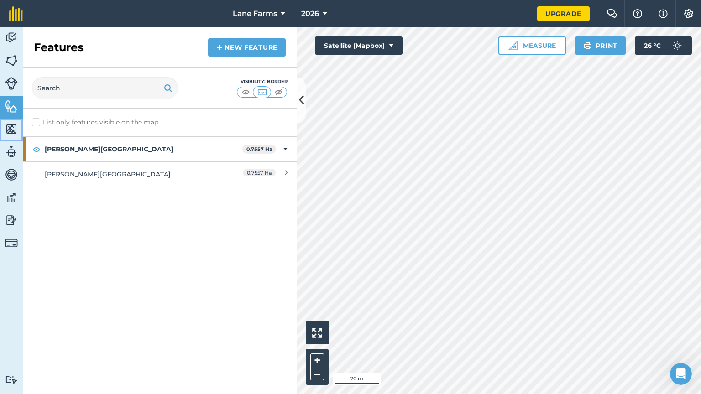
click at [12, 132] on img at bounding box center [11, 129] width 13 height 14
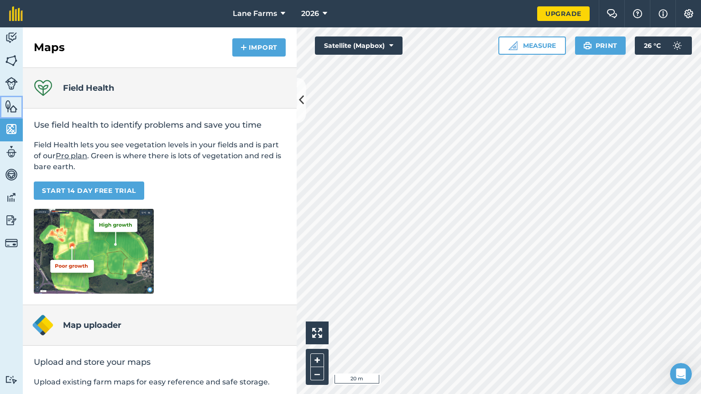
click at [10, 114] on link "Features" at bounding box center [11, 107] width 23 height 23
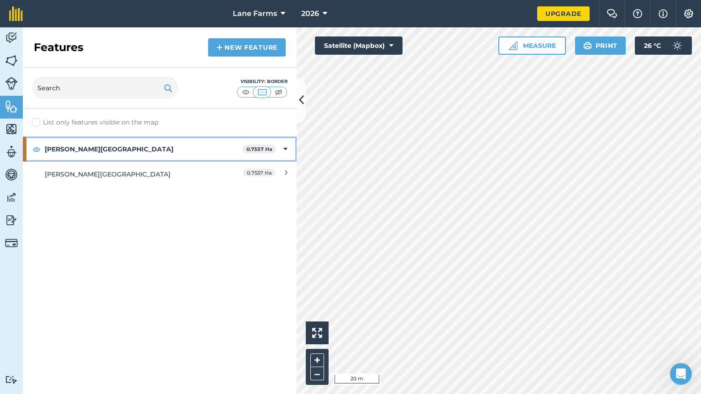
click at [179, 158] on strong "John Lane Site" at bounding box center [144, 149] width 198 height 25
click at [179, 158] on strong "John Lane Site" at bounding box center [144, 149] width 199 height 25
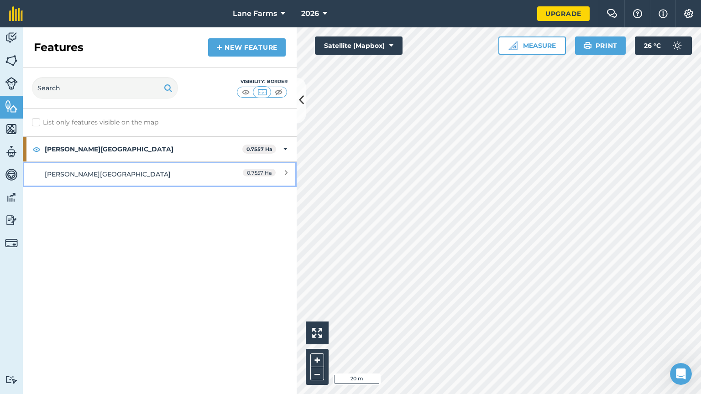
click at [259, 177] on div "0.7557 Ha" at bounding box center [259, 174] width 33 height 10
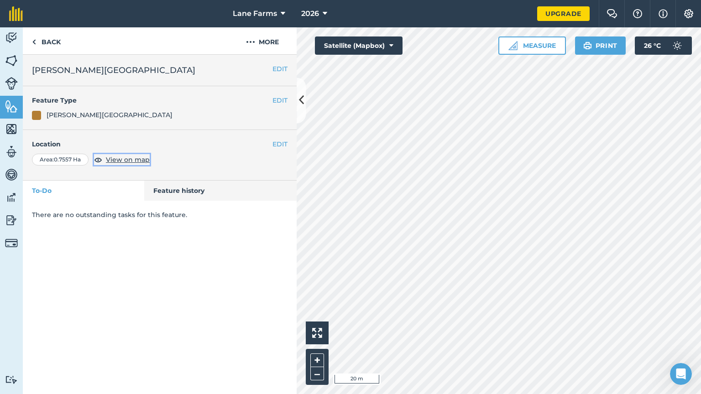
click at [134, 156] on span "View on map" at bounding box center [128, 160] width 44 height 10
drag, startPoint x: 135, startPoint y: 157, endPoint x: 100, endPoint y: 162, distance: 34.9
click at [100, 162] on img at bounding box center [98, 159] width 8 height 11
click at [278, 141] on button "EDIT" at bounding box center [280, 144] width 15 height 10
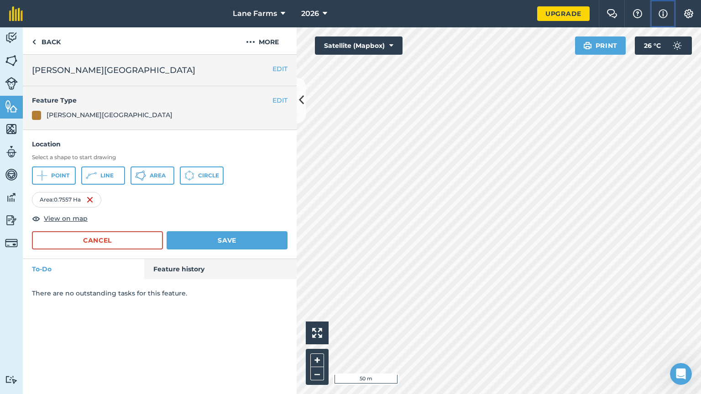
click at [659, 15] on img at bounding box center [663, 13] width 9 height 11
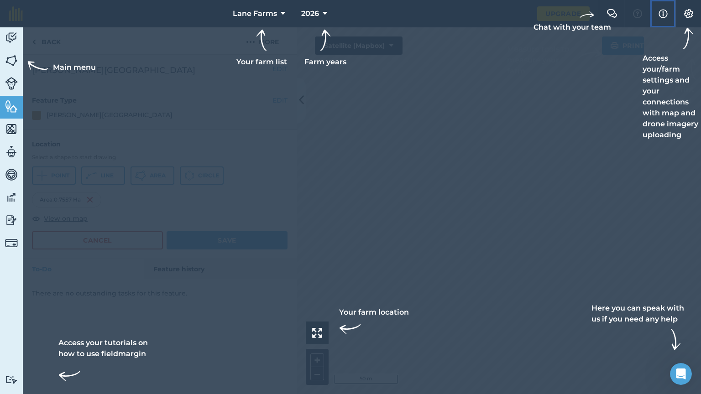
click at [659, 15] on img at bounding box center [663, 13] width 9 height 11
click at [694, 6] on button "Settings" at bounding box center [689, 13] width 26 height 27
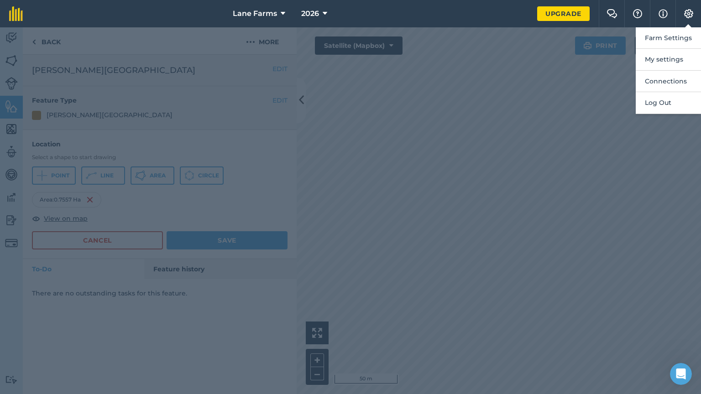
click at [447, 104] on div at bounding box center [350, 210] width 701 height 367
